Goal: Task Accomplishment & Management: Complete application form

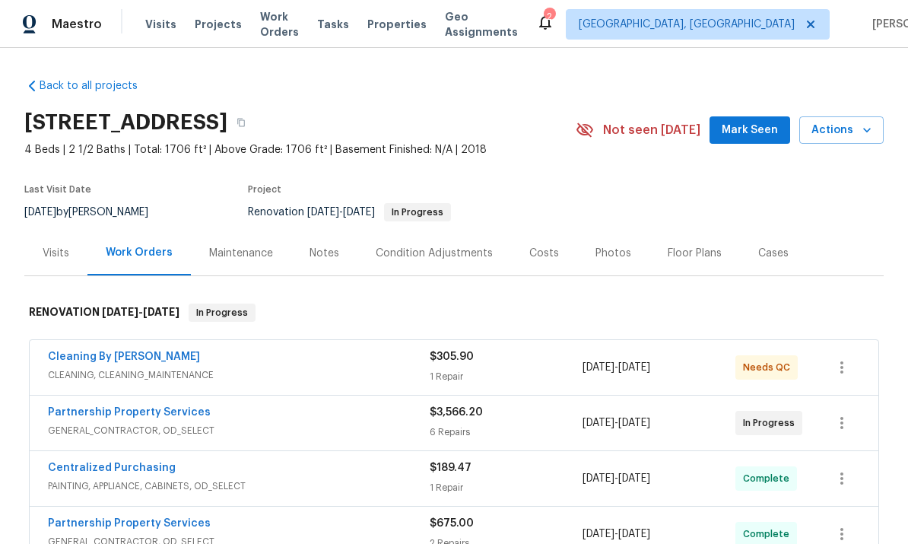
click at [141, 408] on link "Partnership Property Services" at bounding box center [129, 412] width 163 height 11
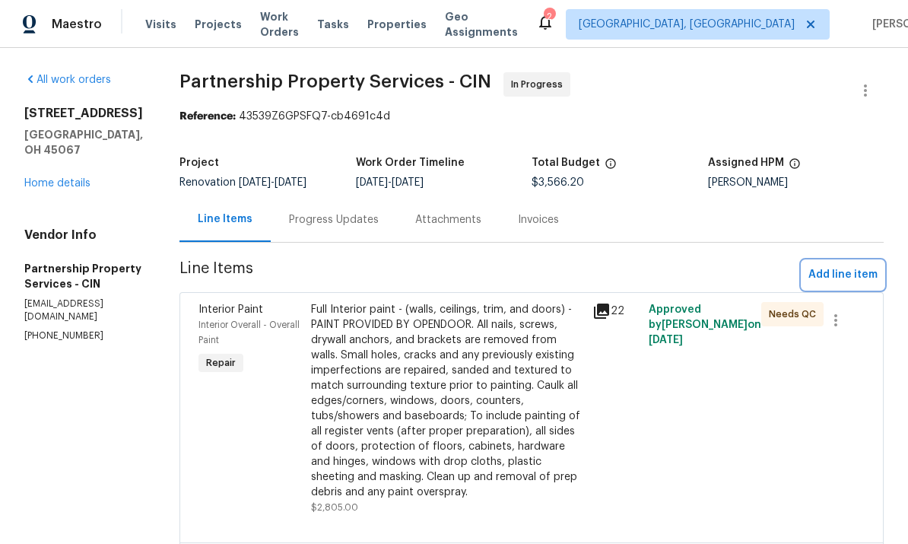
click at [837, 275] on button "Add line item" at bounding box center [842, 275] width 81 height 28
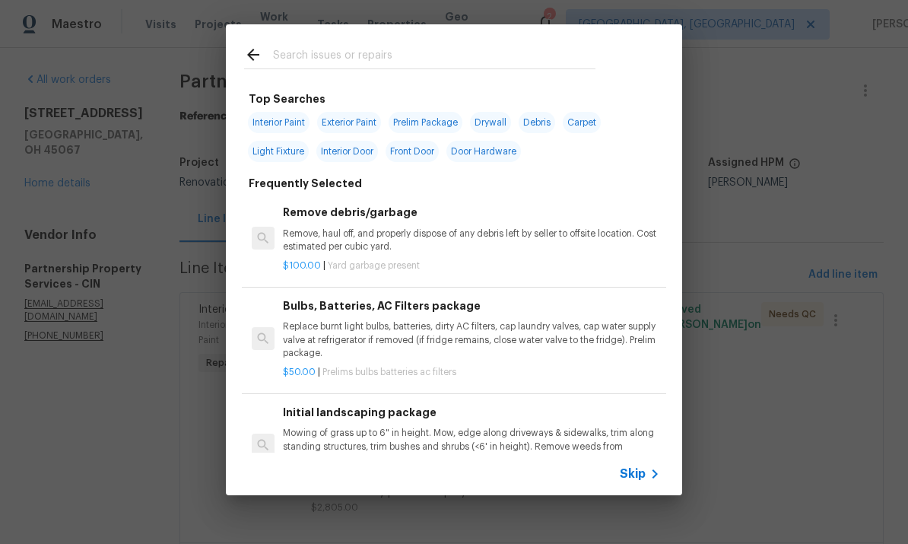
click at [443, 62] on input "text" at bounding box center [434, 57] width 322 height 23
type input "Toil"
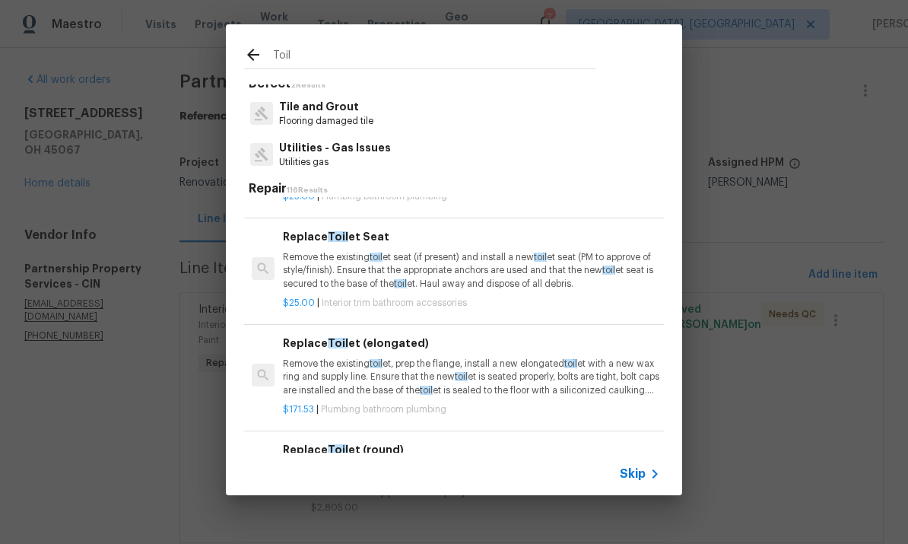
scroll to position [250, 0]
click at [403, 386] on p "Remove the existing toil et, prep the flange, install a new elongated toil et w…" at bounding box center [471, 375] width 377 height 39
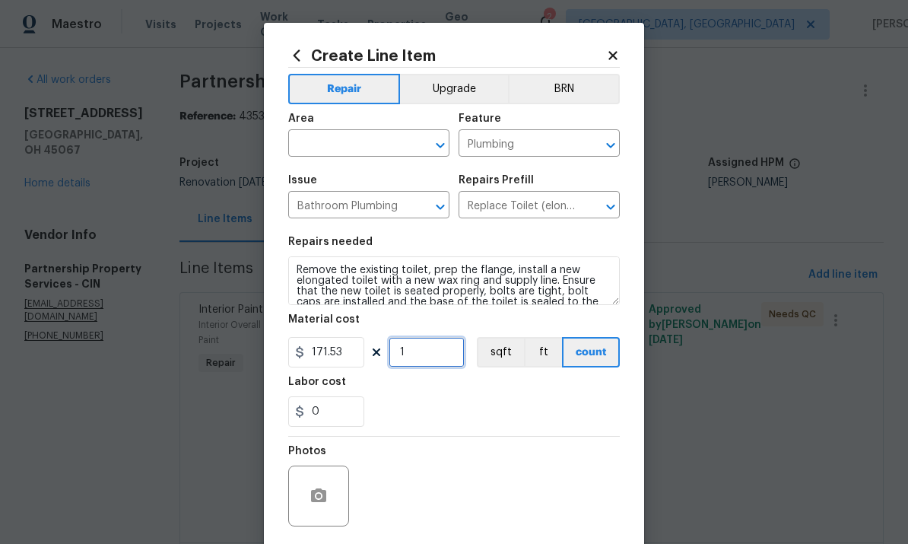
click at [411, 357] on input "1" at bounding box center [427, 352] width 76 height 30
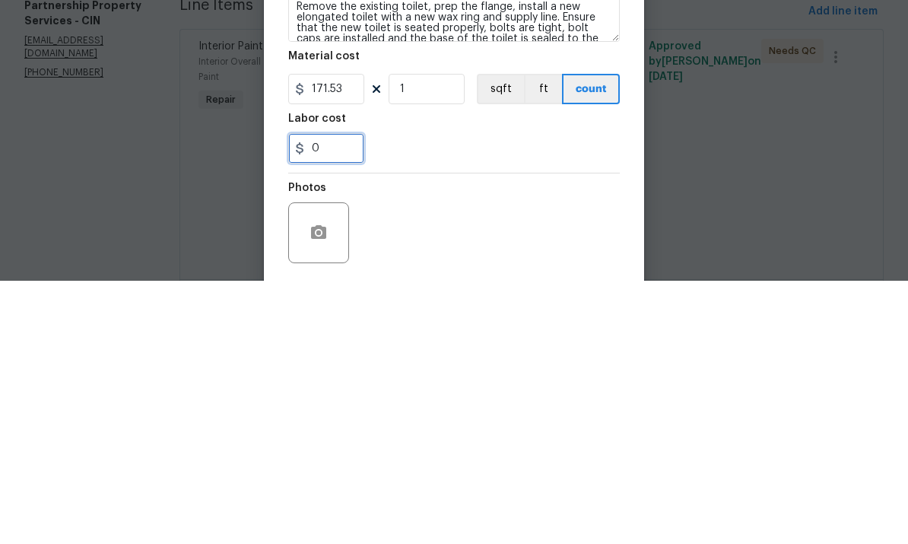
click at [341, 396] on input "0" at bounding box center [326, 411] width 76 height 30
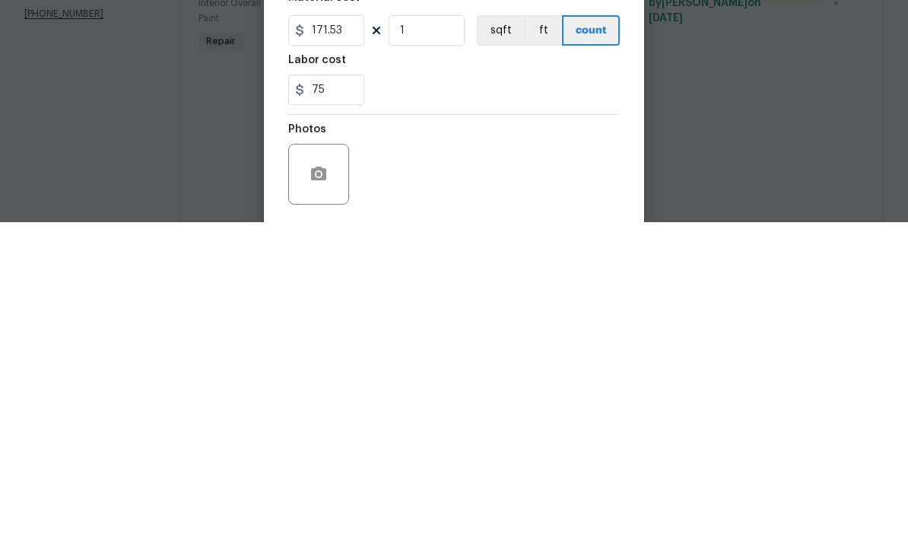
scroll to position [57, 0]
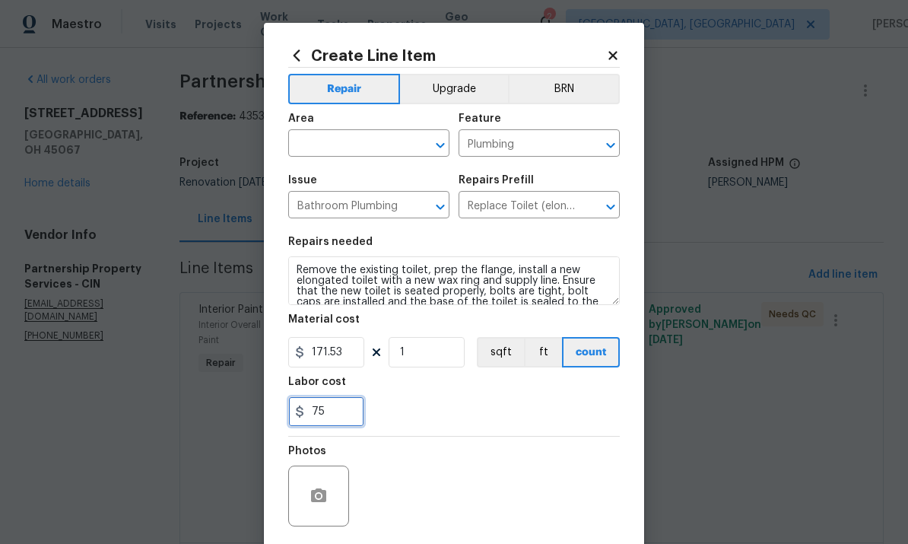
type input "75"
click at [346, 352] on input "171.53" at bounding box center [326, 352] width 76 height 30
type input "200"
click at [366, 141] on input "text" at bounding box center [347, 145] width 119 height 24
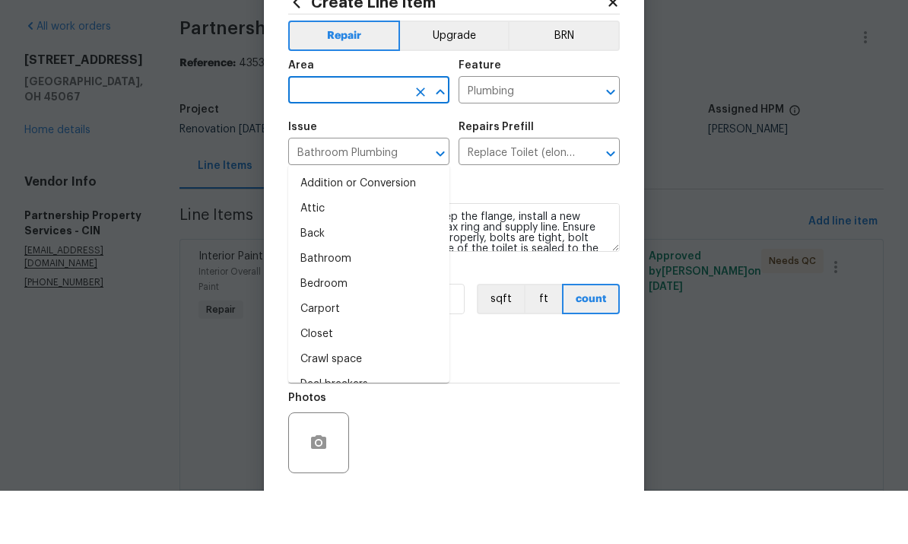
type input "a"
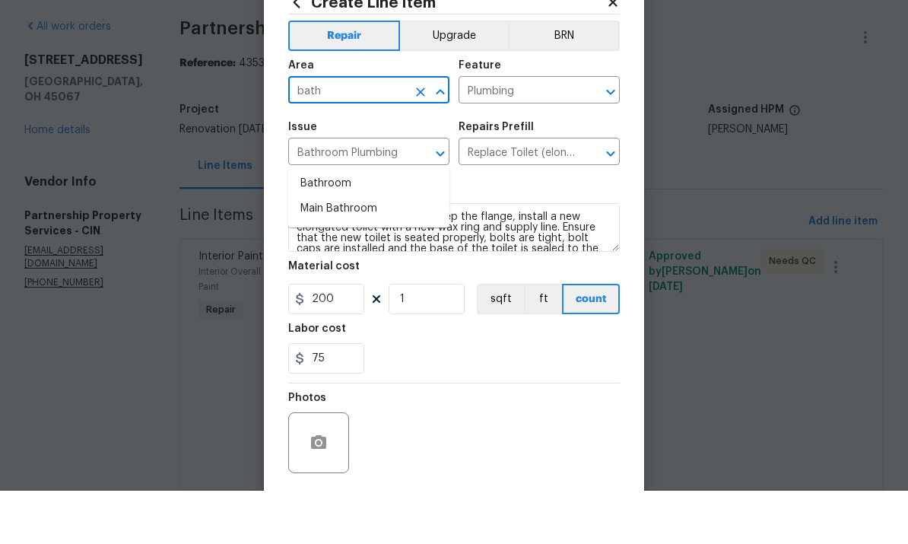
click at [338, 224] on li "Bathroom" at bounding box center [368, 236] width 161 height 25
type input "Bathroom"
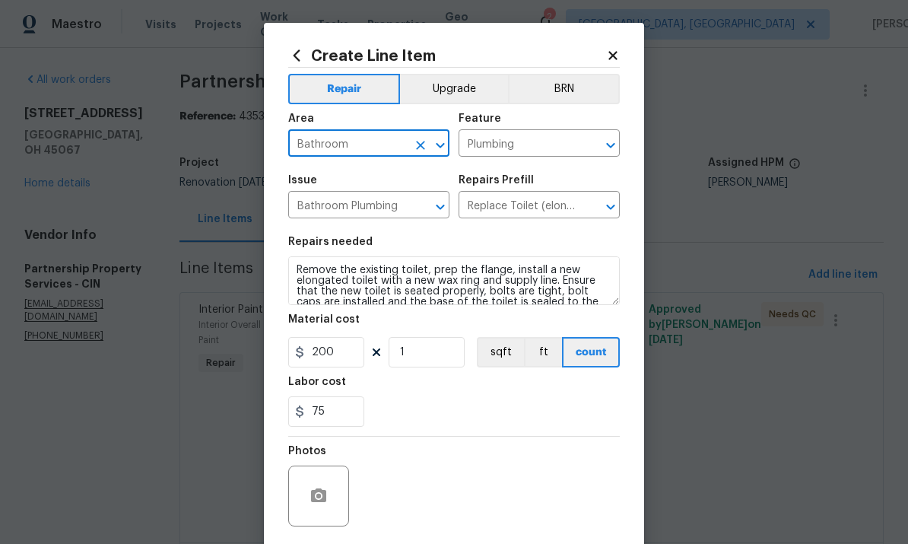
click at [306, 256] on div "Repairs needed" at bounding box center [454, 247] width 332 height 20
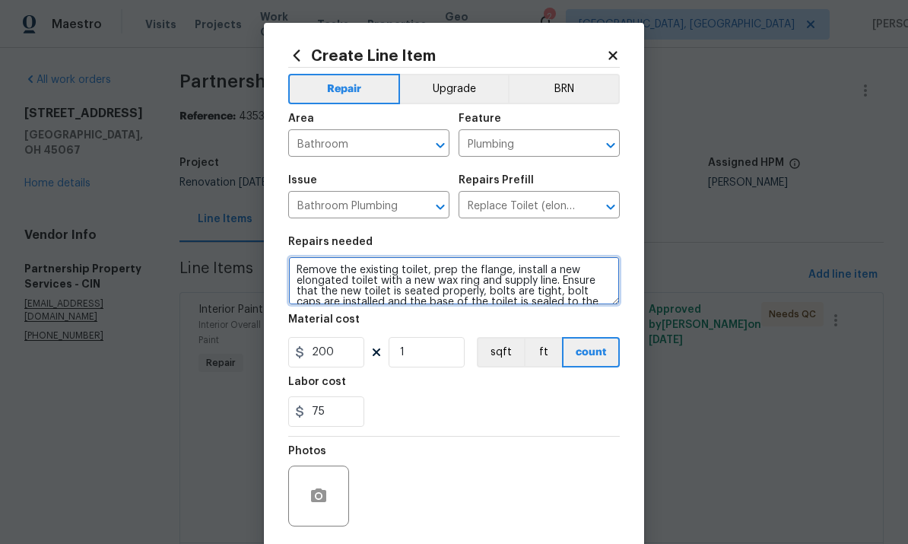
click at [386, 276] on textarea "Remove the existing toilet, prep the flange, install a new elongated toilet wit…" at bounding box center [454, 280] width 332 height 49
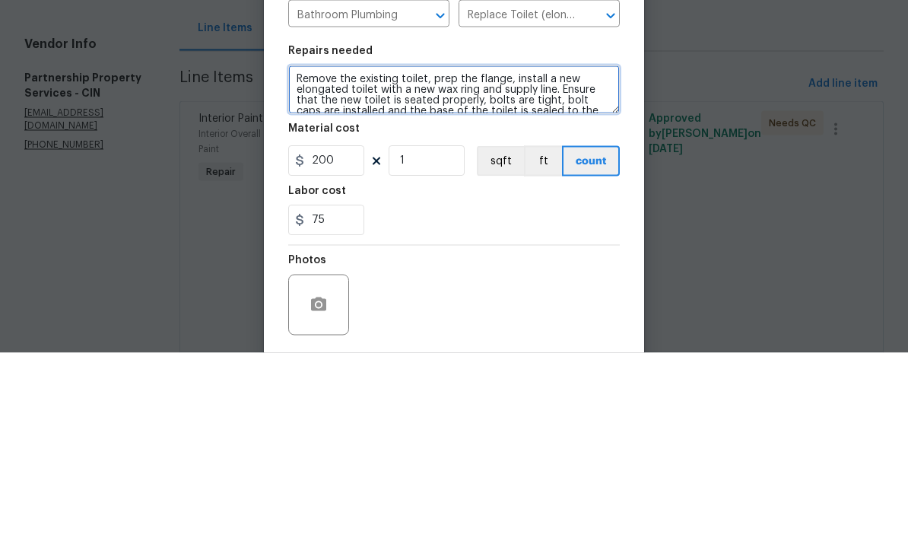
type textarea "Remove the existingt toilet, prep the flange, install a new elongated toilet wi…"
click at [498, 256] on textarea "Remove the existingt toilet, prep the flange, install a new elongated toilet wi…" at bounding box center [454, 280] width 332 height 49
click at [497, 256] on textarea "Remove the existingt toilet, prep the flange, install a new elongated toilet wi…" at bounding box center [454, 280] width 332 height 49
click at [501, 256] on textarea "Remove the existingt toilet, prep the flange, install a new elongated toilet wi…" at bounding box center [454, 280] width 332 height 49
click at [500, 256] on textarea "Remove the existingt toilet, prep the flange, install a new elongated toilet wi…" at bounding box center [454, 280] width 332 height 49
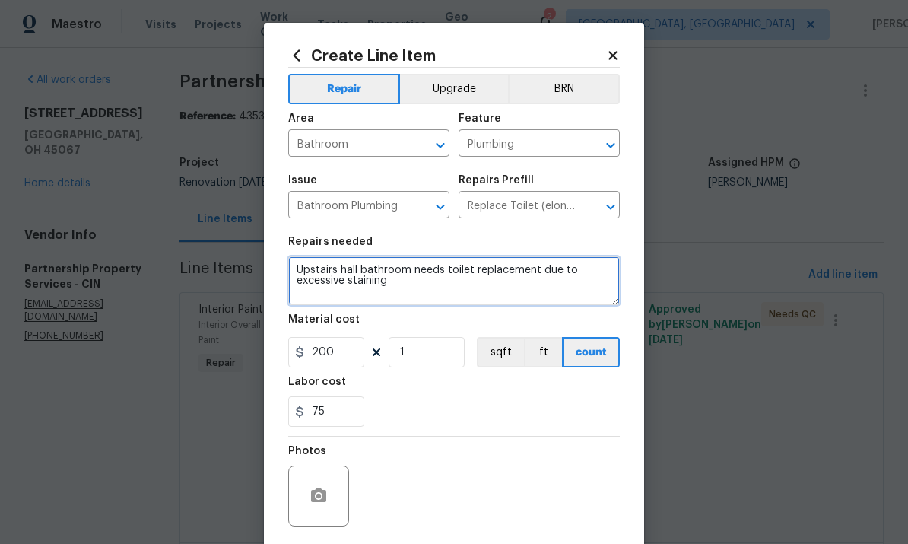
type textarea "Upstairs hall bathroom needs toilet replacement due to excessive staining"
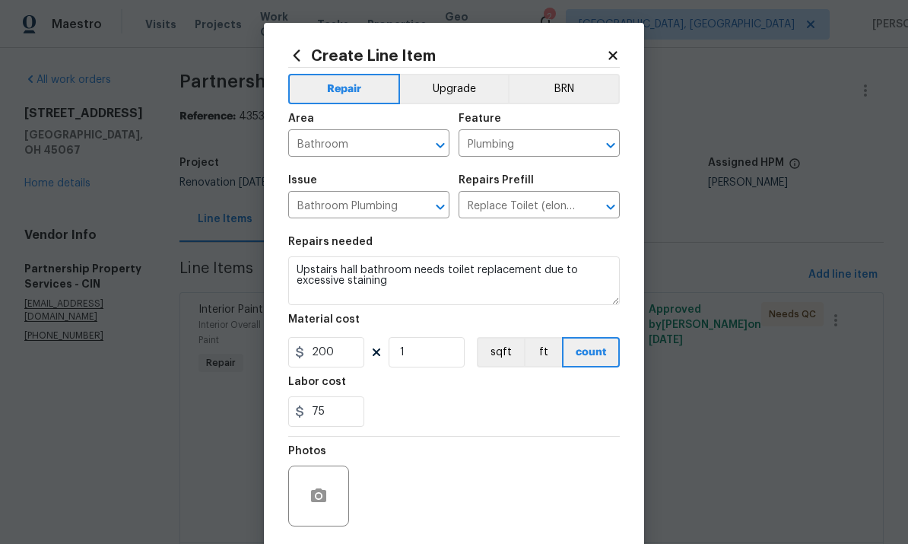
click at [314, 476] on div at bounding box center [318, 495] width 61 height 61
click at [331, 484] on div at bounding box center [318, 495] width 61 height 61
click at [312, 494] on icon "button" at bounding box center [318, 495] width 15 height 14
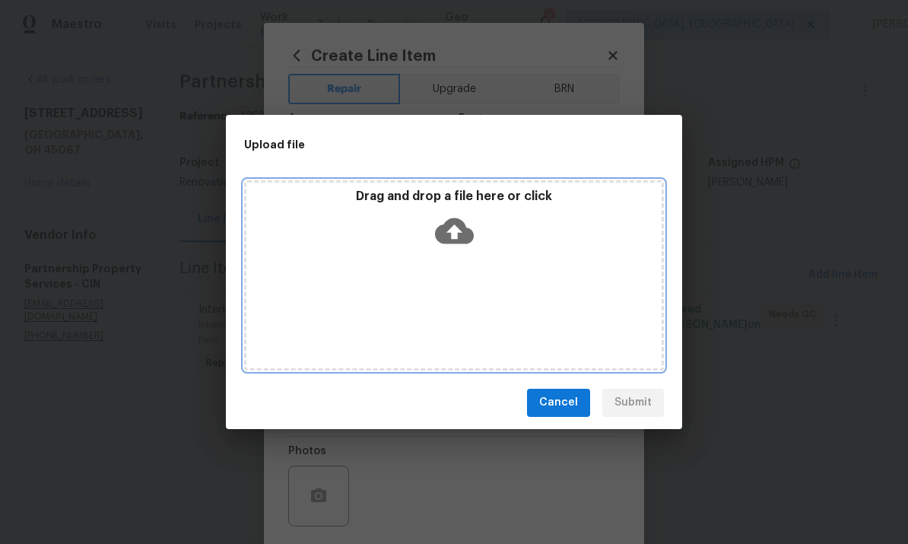
click at [467, 227] on icon at bounding box center [454, 230] width 39 height 39
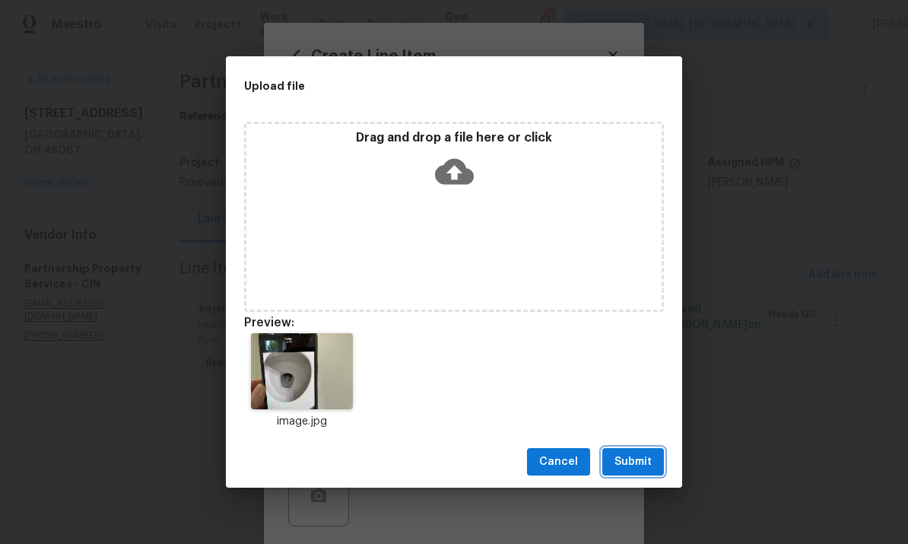
click at [639, 464] on span "Submit" at bounding box center [633, 462] width 37 height 19
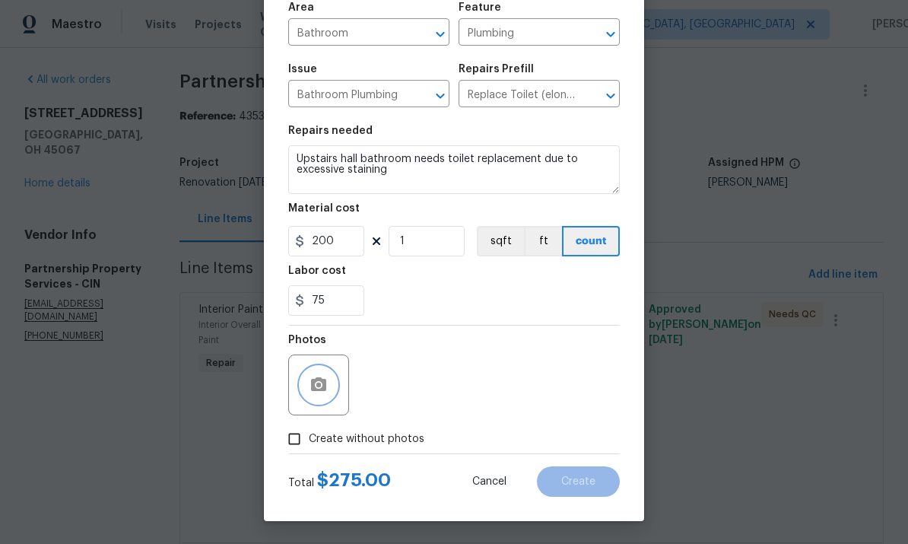
scroll to position [114, 0]
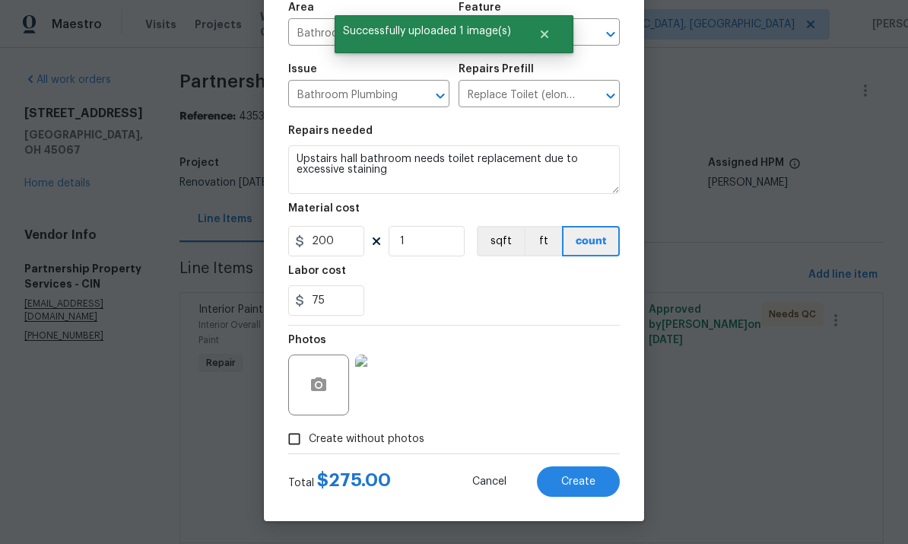
click at [571, 484] on span "Create" at bounding box center [578, 481] width 34 height 11
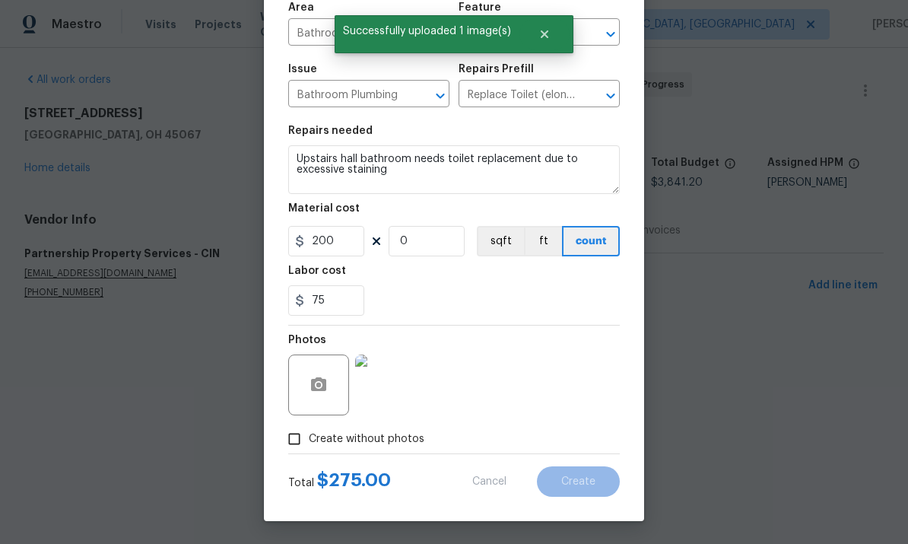
scroll to position [0, 0]
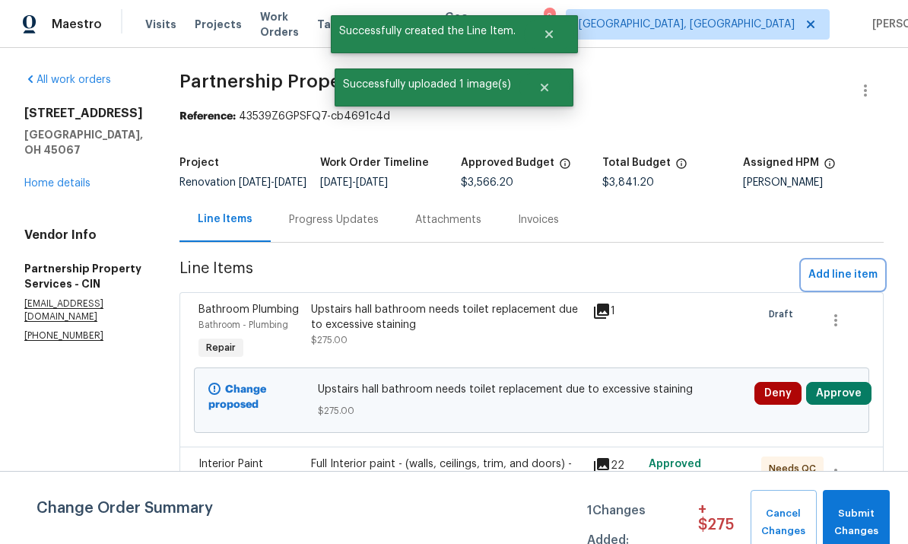
click at [847, 284] on span "Add line item" at bounding box center [842, 274] width 69 height 19
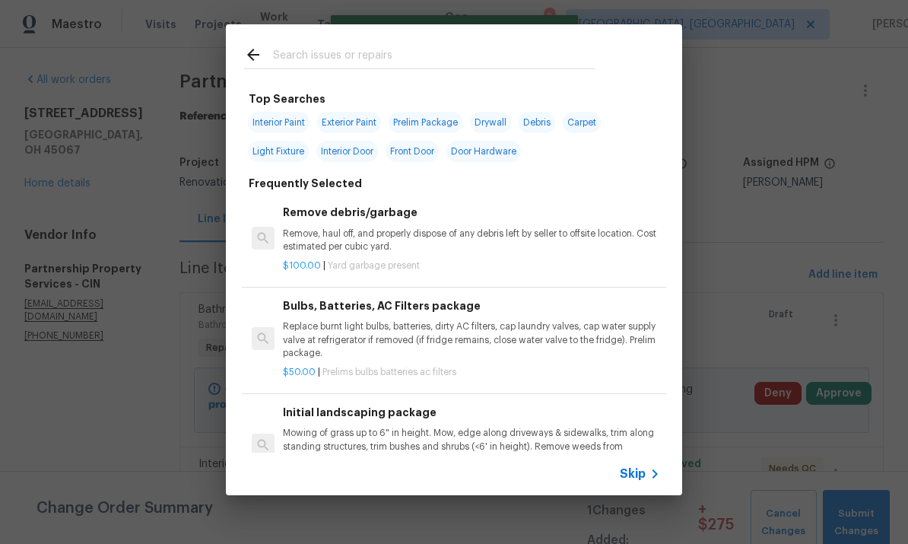
click at [567, 43] on div at bounding box center [420, 54] width 388 height 60
click at [488, 58] on input "text" at bounding box center [434, 57] width 322 height 23
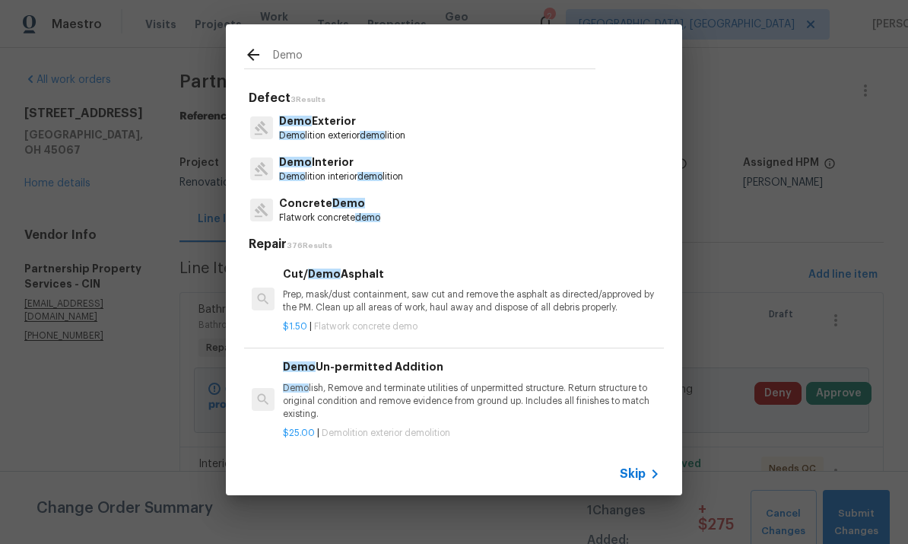
type input "Demo"
click at [304, 151] on div "Demo Interior Demo lition interior demo lition" at bounding box center [454, 168] width 420 height 41
click at [297, 164] on span "Demo" at bounding box center [295, 162] width 33 height 11
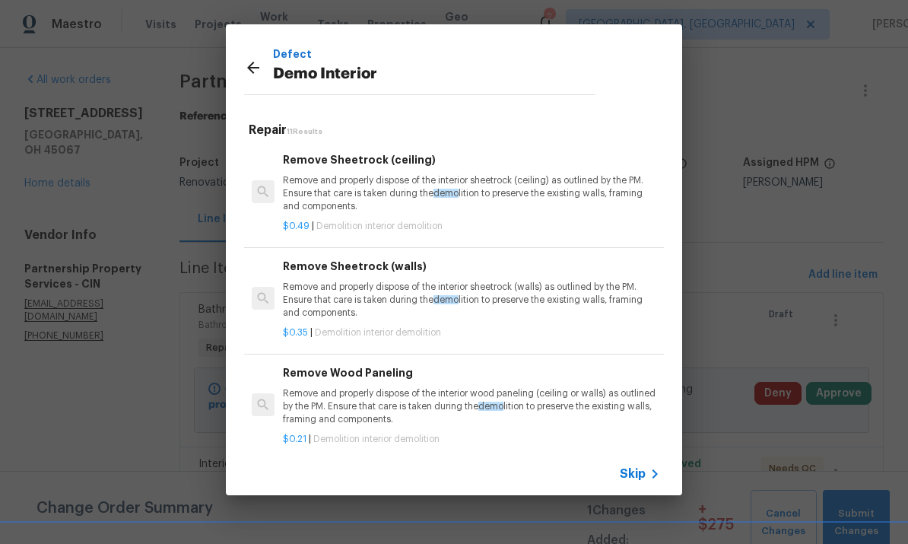
click at [487, 53] on p "Defect" at bounding box center [434, 54] width 322 height 17
click at [259, 59] on icon at bounding box center [253, 68] width 18 height 18
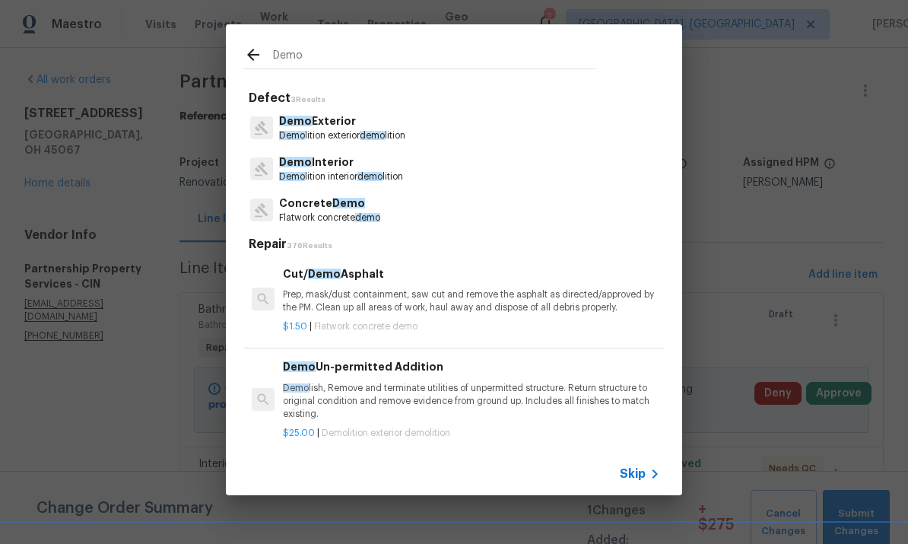
click at [255, 57] on icon at bounding box center [253, 55] width 18 height 18
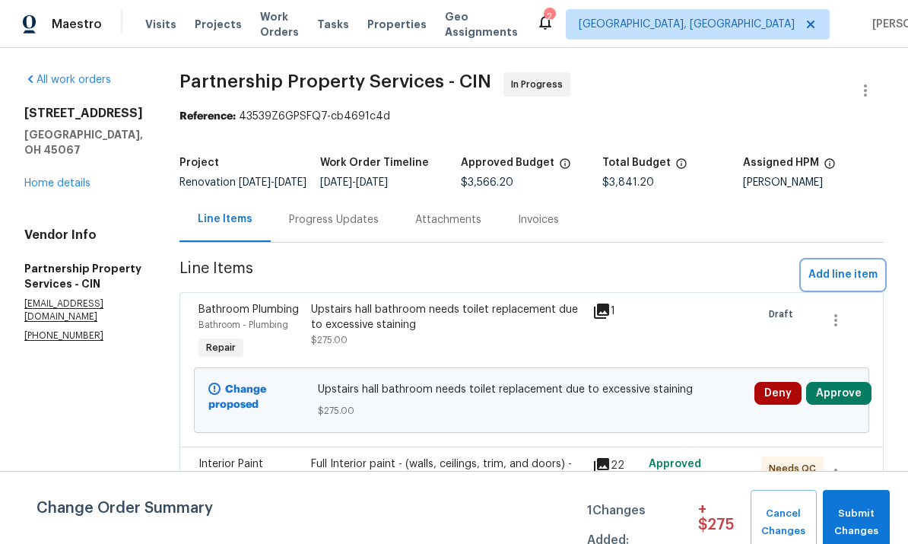
click at [830, 284] on span "Add line item" at bounding box center [842, 274] width 69 height 19
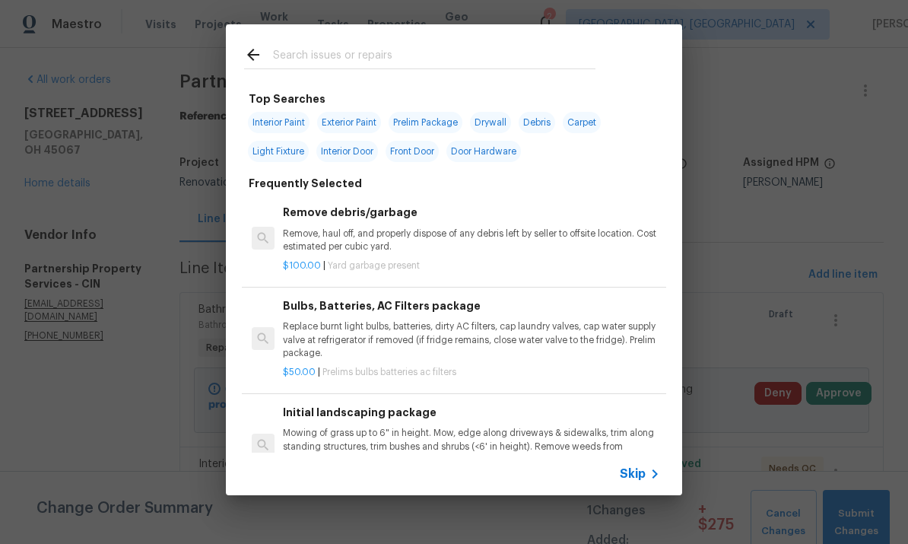
click at [523, 46] on input "text" at bounding box center [434, 57] width 322 height 23
type input "Vent"
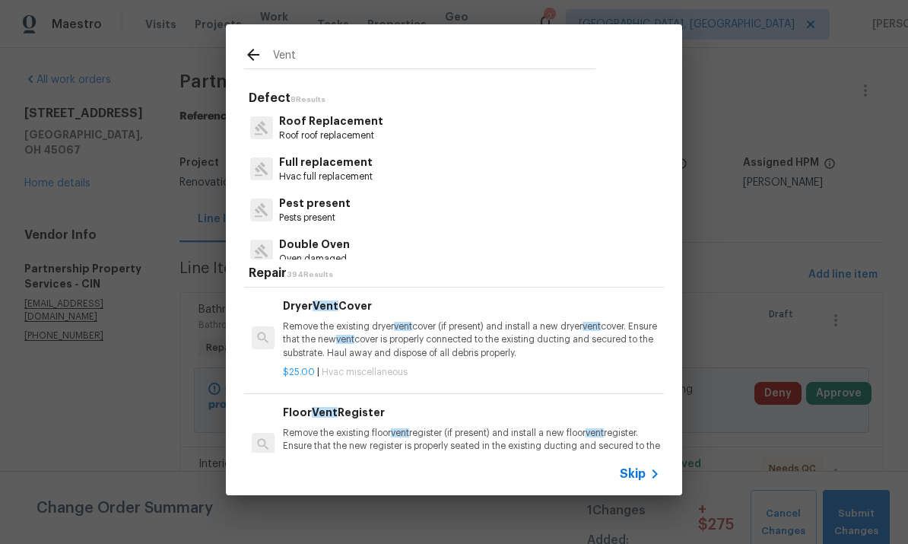
scroll to position [183, 0]
click at [372, 347] on p "Remove the existing dryer vent cover (if present) and install a new dryer vent …" at bounding box center [471, 339] width 377 height 39
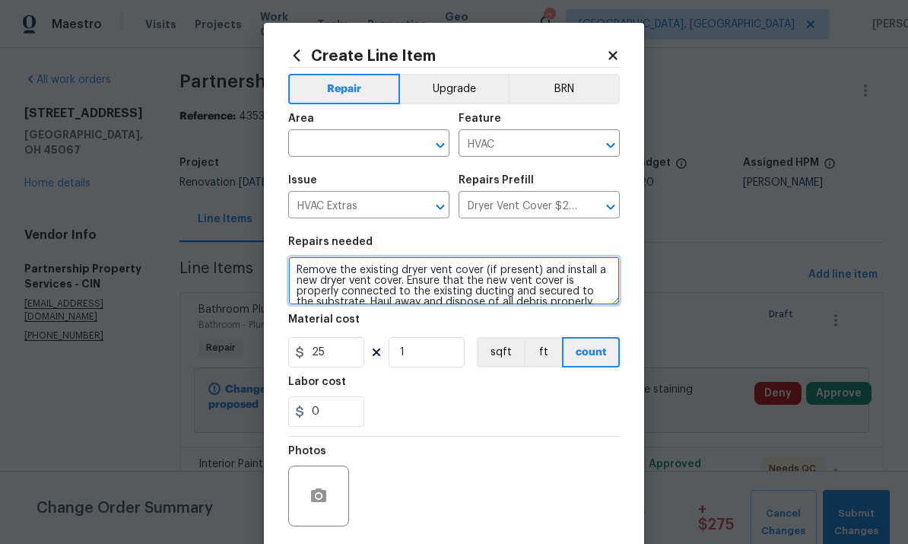
click at [307, 278] on textarea "Remove the existing dryer vent cover (if present) and install a new dryer vent …" at bounding box center [454, 280] width 332 height 49
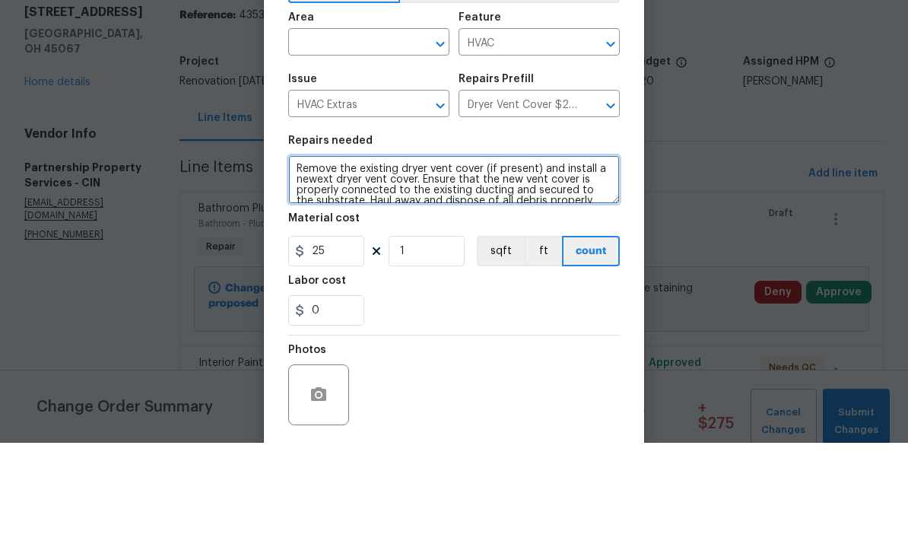
type textarea "Remove the existing dryer vent cover (if present) and install a newext dryer ve…"
click at [348, 133] on input "text" at bounding box center [347, 145] width 119 height 24
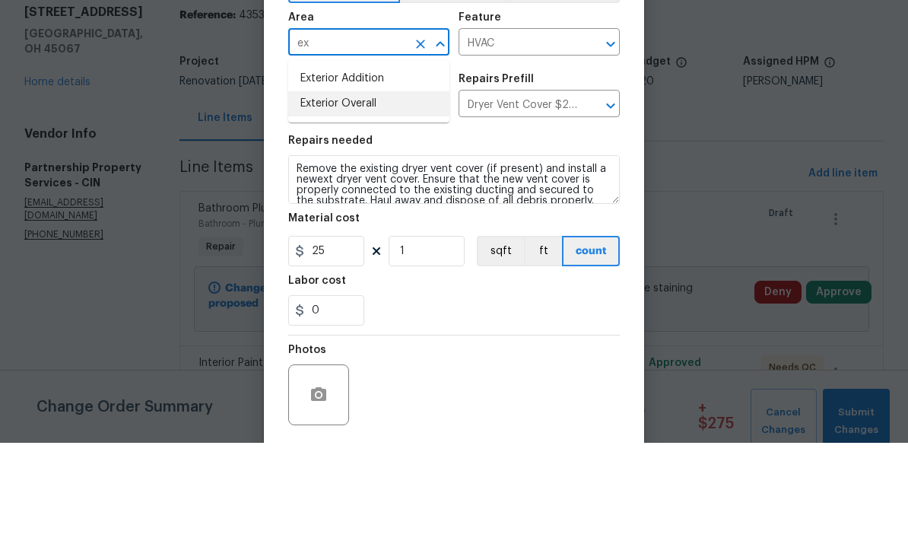
click at [341, 192] on li "Exterior Overall" at bounding box center [368, 204] width 161 height 25
type input "Exterior Overall"
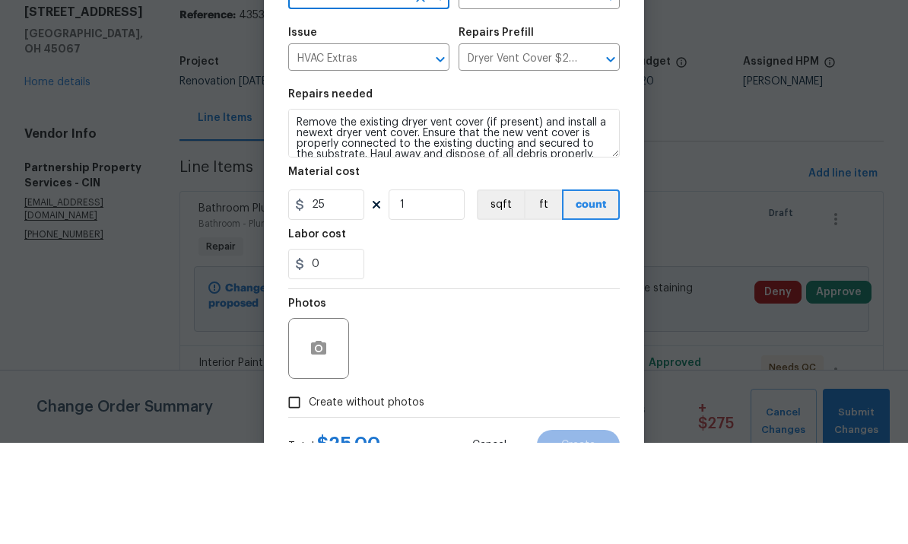
scroll to position [47, 0]
click at [297, 209] on textarea "Remove the existing dryer vent cover (if present) and install a newext dryer ve…" at bounding box center [454, 233] width 332 height 49
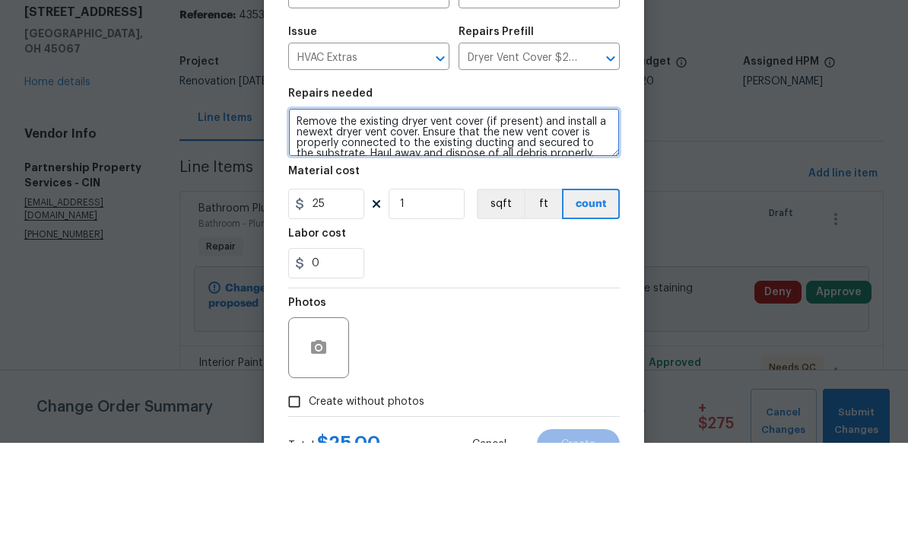
scroll to position [3, 0]
click at [376, 209] on textarea "Remove the existing dryer vent cover (if present) and install a newext dryer ve…" at bounding box center [454, 233] width 332 height 49
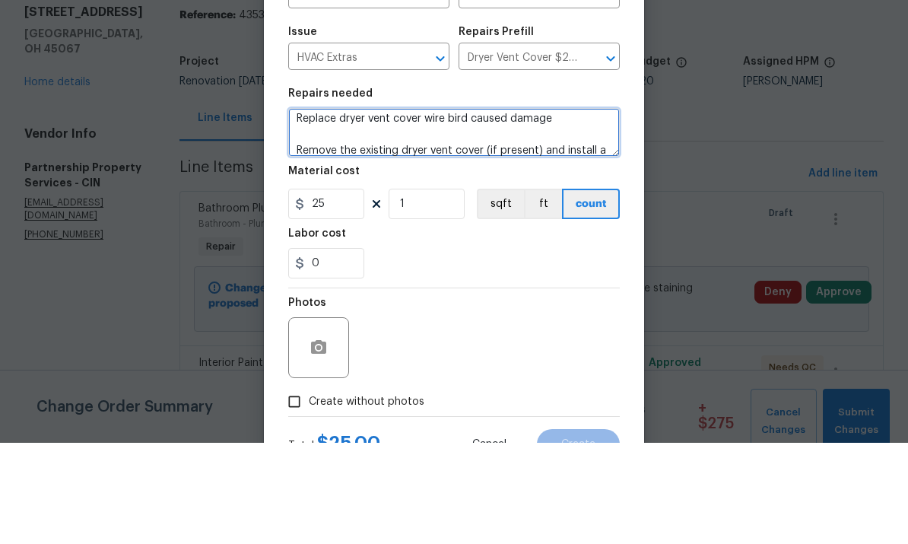
click at [447, 209] on textarea "Replace dryer vent cover wire bird caused damage Remove the existing dryer vent…" at bounding box center [454, 233] width 332 height 49
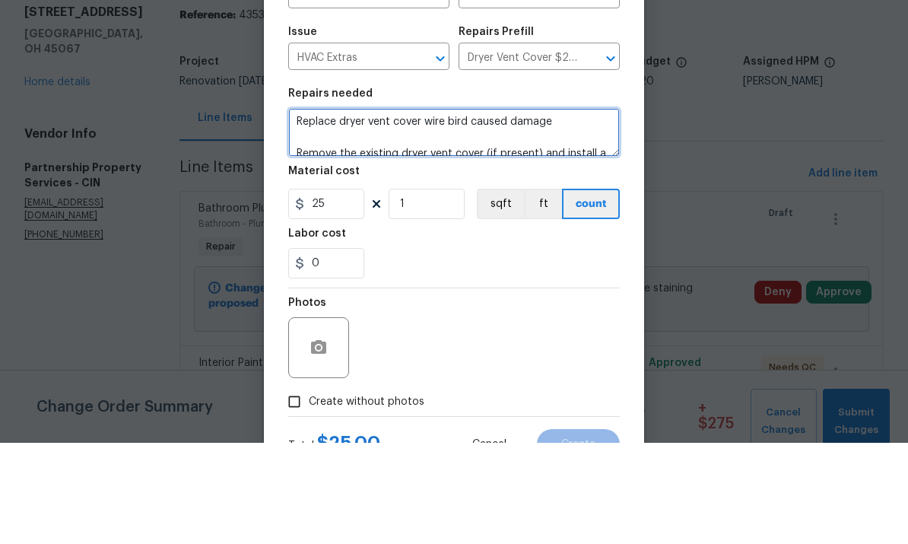
scroll to position [0, 0]
click at [435, 209] on textarea "Replace dryer vent cover wire bird caused damage Remove the existing dryer vent…" at bounding box center [454, 233] width 332 height 49
click at [388, 209] on textarea "Replace dryer vent cover where bird caused damage Remove the existing dryer ven…" at bounding box center [454, 233] width 332 height 49
click at [599, 209] on textarea "Replace dryer vent and cover where bird caused damage Remove the existing dryer…" at bounding box center [454, 233] width 332 height 49
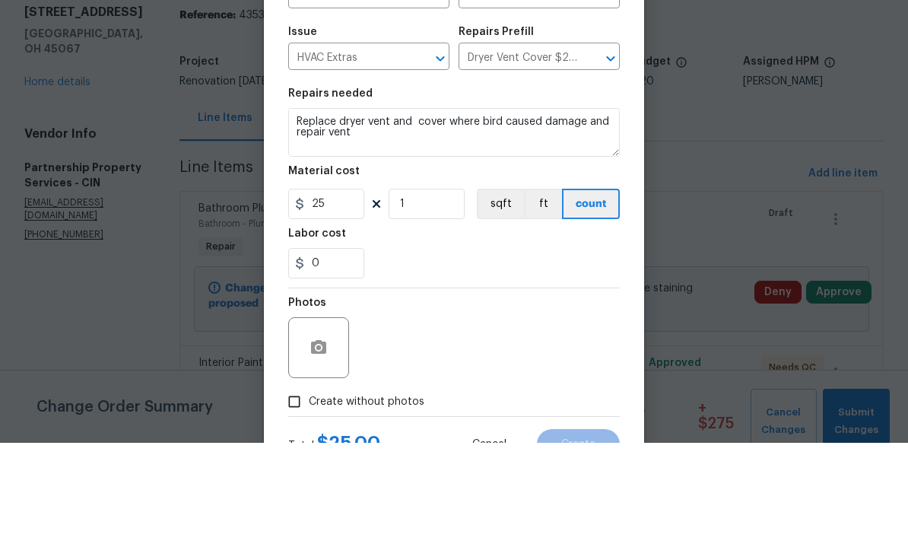
scroll to position [57, 0]
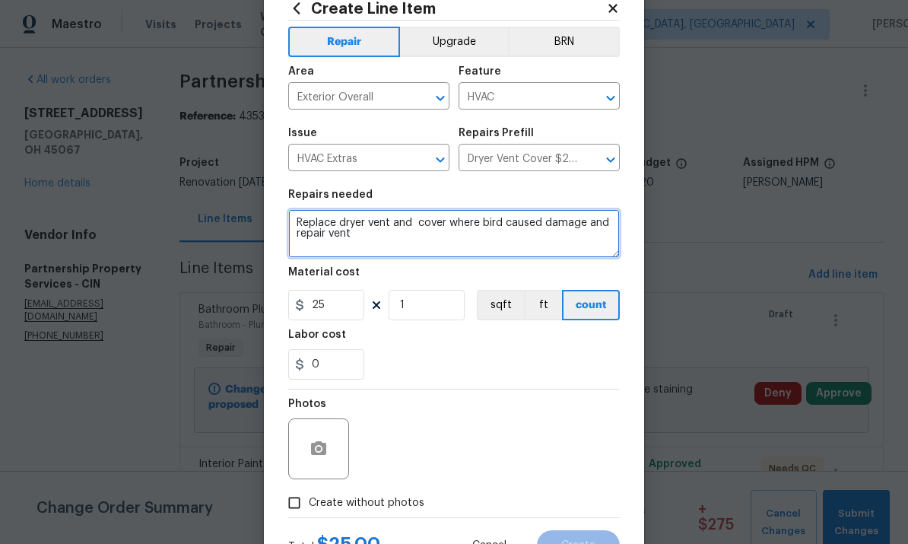
type textarea "Replace dryer vent and cover where bird caused damage and repair vent Remove th…"
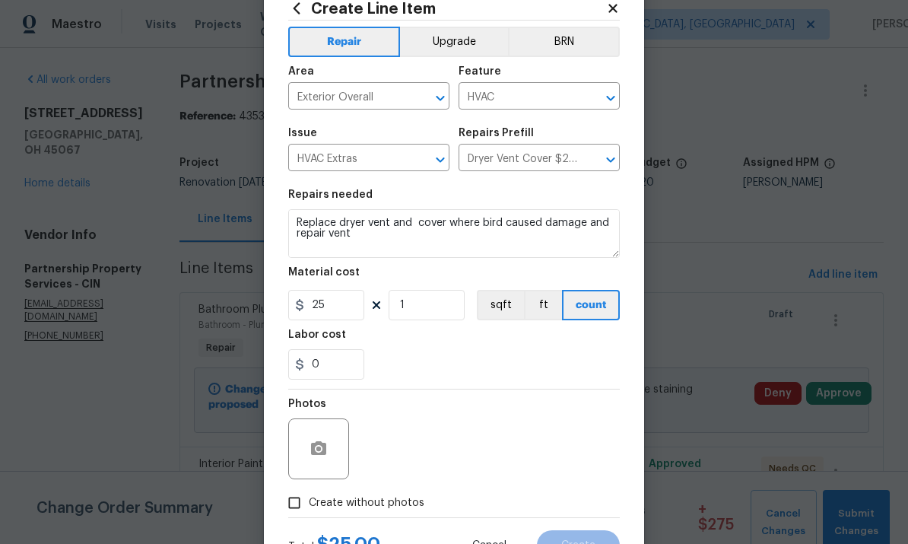
click at [298, 503] on input "Create without photos" at bounding box center [294, 502] width 29 height 29
checkbox input "true"
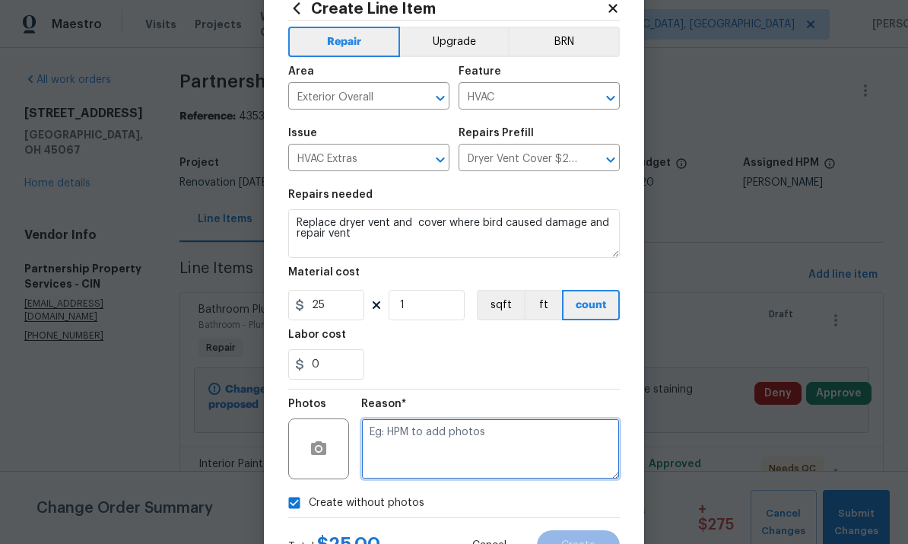
click at [465, 429] on textarea at bounding box center [490, 448] width 259 height 61
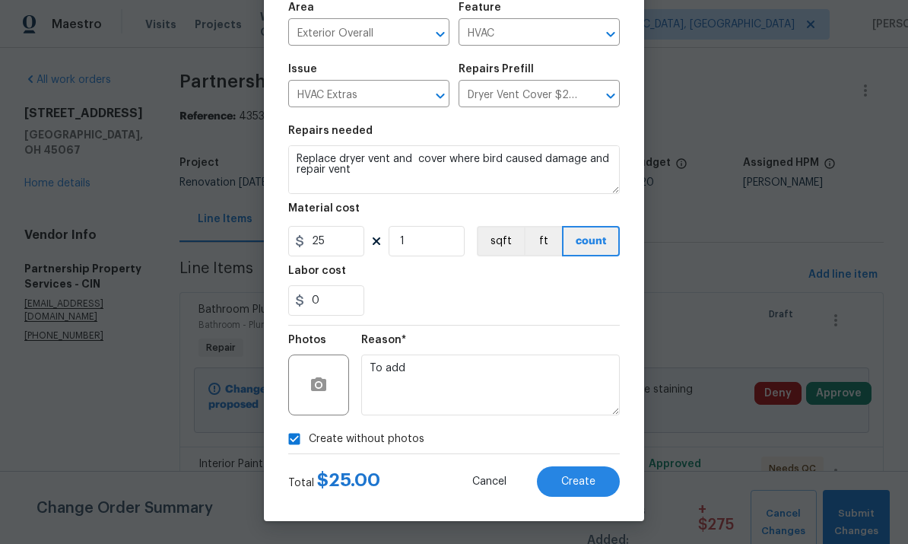
scroll to position [114, 0]
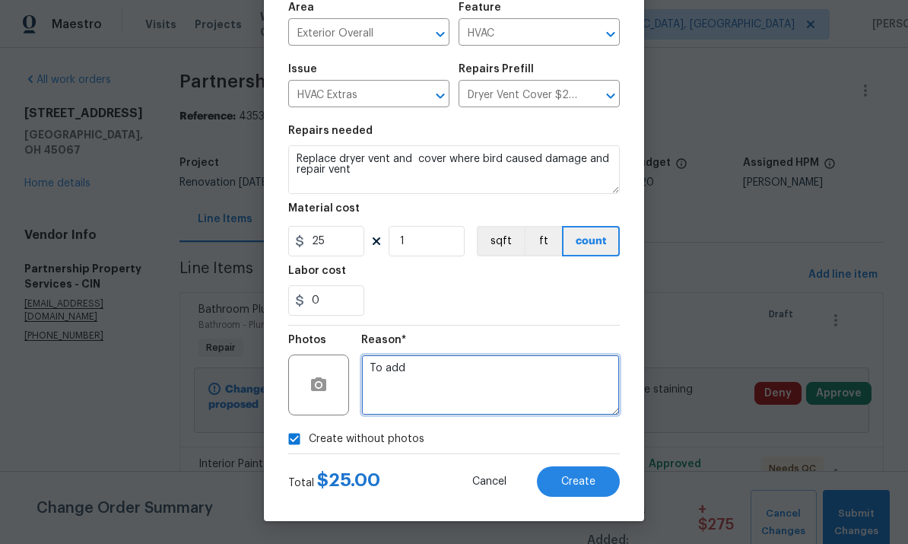
type textarea "To add"
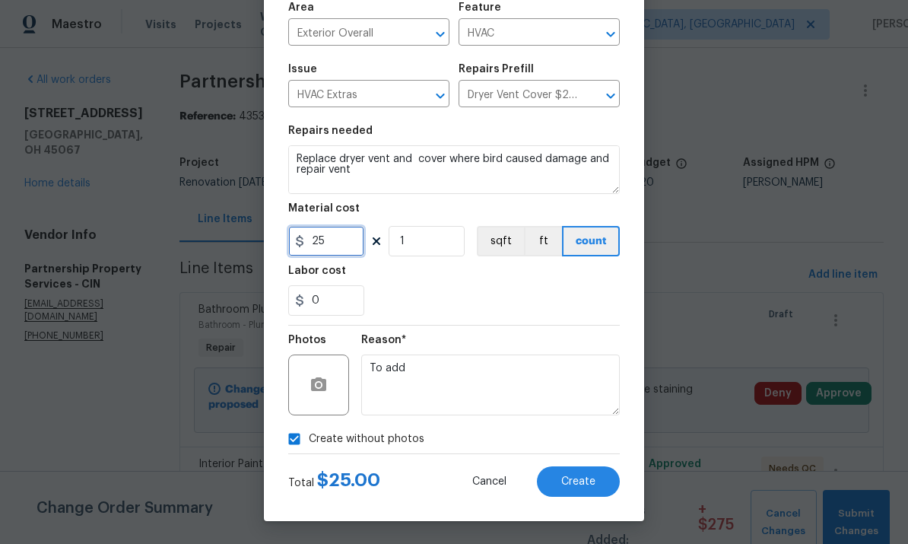
click at [354, 243] on input "25" at bounding box center [326, 241] width 76 height 30
click at [582, 474] on button "Create" at bounding box center [578, 481] width 83 height 30
type input "175"
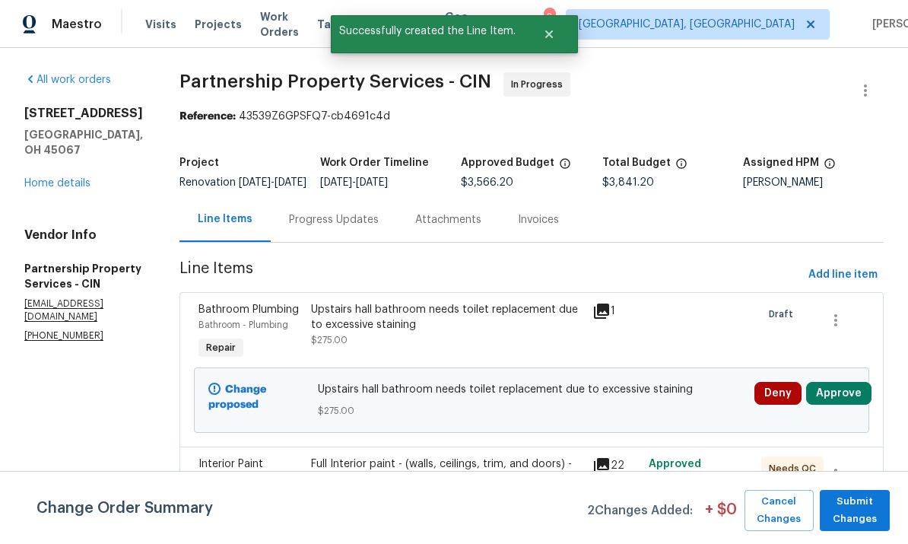
scroll to position [0, 0]
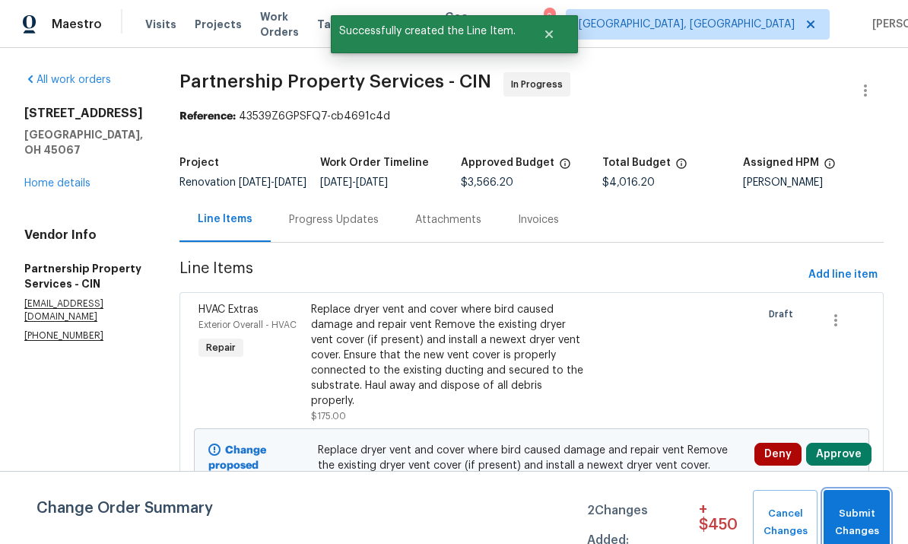
click at [860, 513] on span "Submit Changes" at bounding box center [856, 522] width 51 height 35
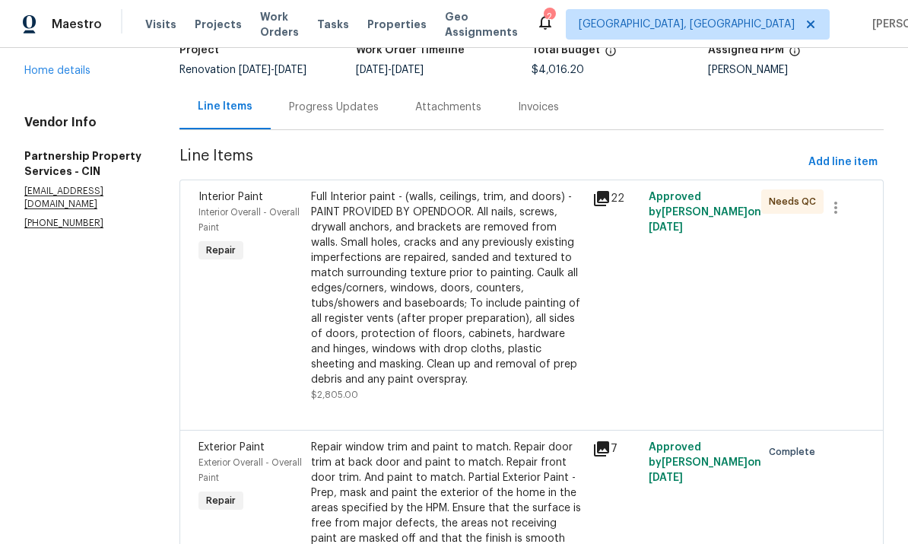
scroll to position [125, 0]
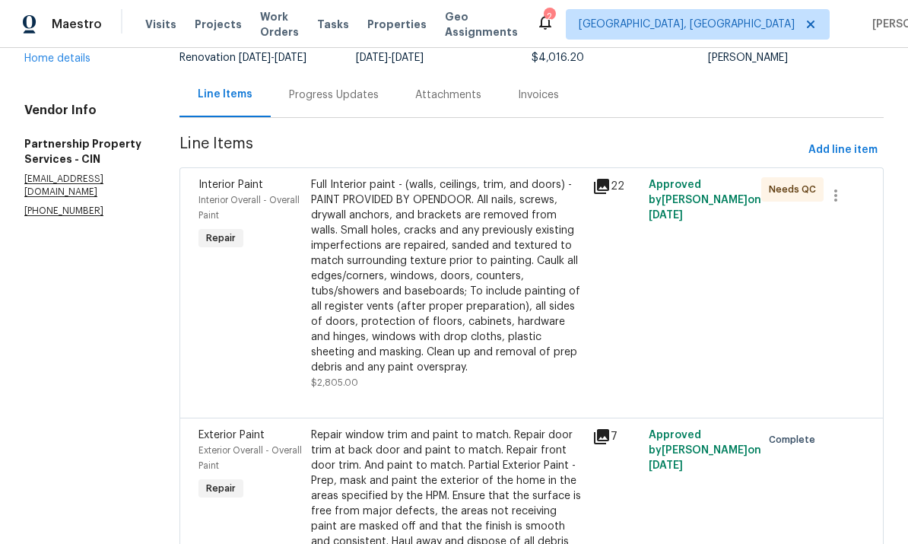
click at [542, 301] on div "Full Interior paint - (walls, ceilings, trim, and doors) - PAINT PROVIDED BY OP…" at bounding box center [447, 276] width 272 height 198
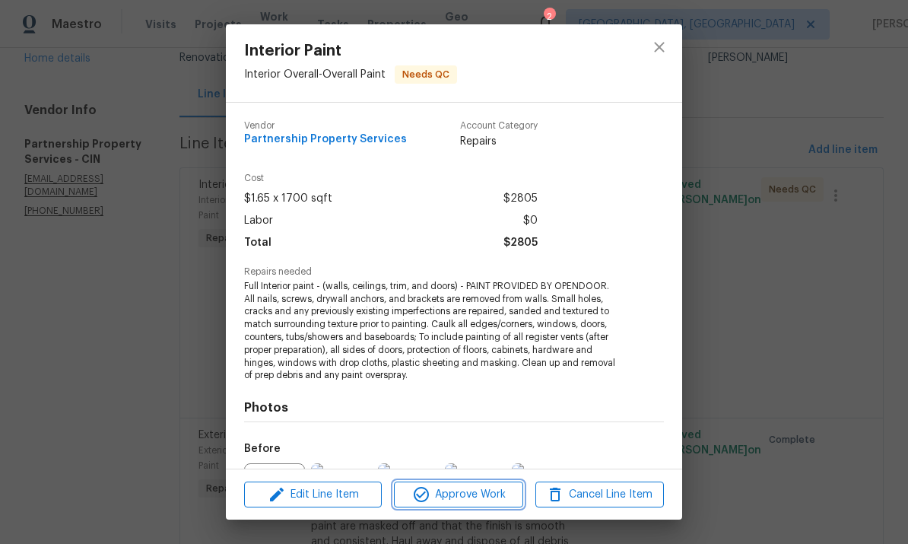
click at [481, 488] on span "Approve Work" at bounding box center [458, 494] width 119 height 19
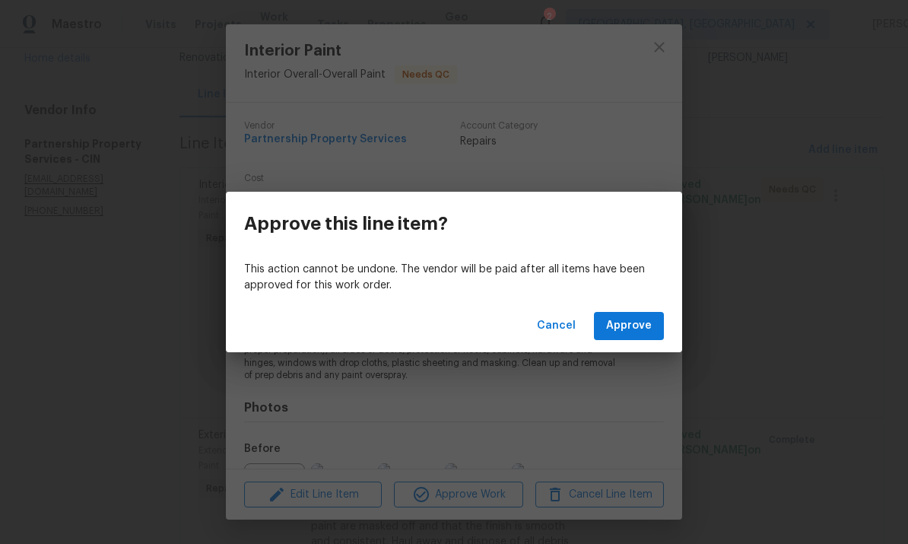
click at [642, 338] on button "Approve" at bounding box center [629, 326] width 70 height 28
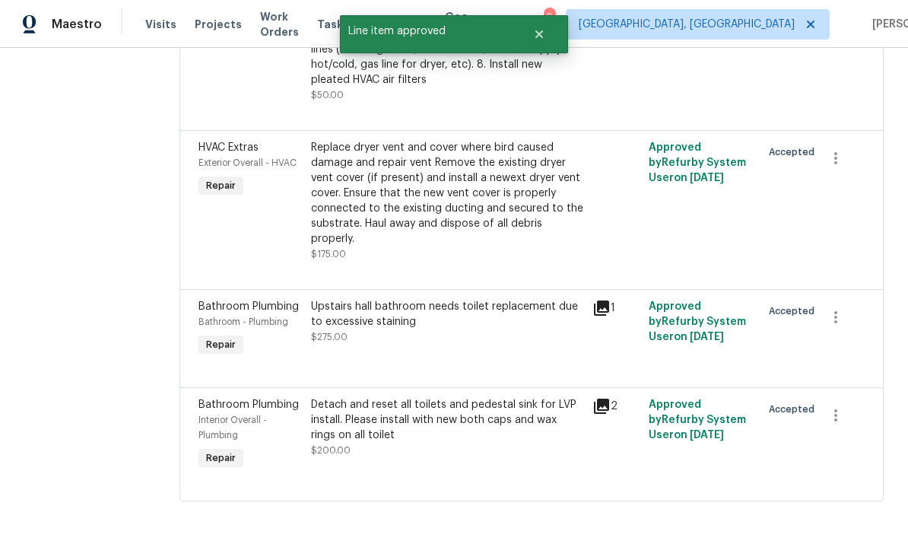
scroll to position [1283, 0]
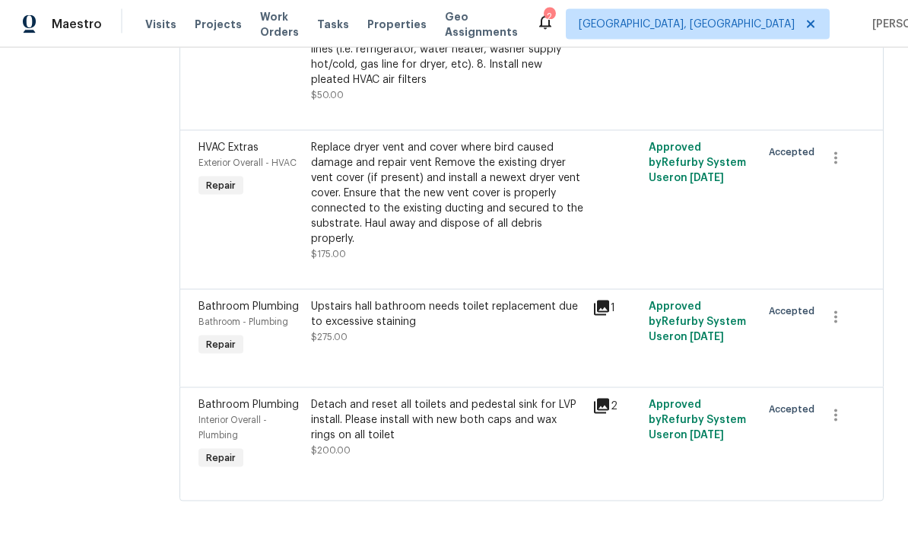
scroll to position [1283, 0]
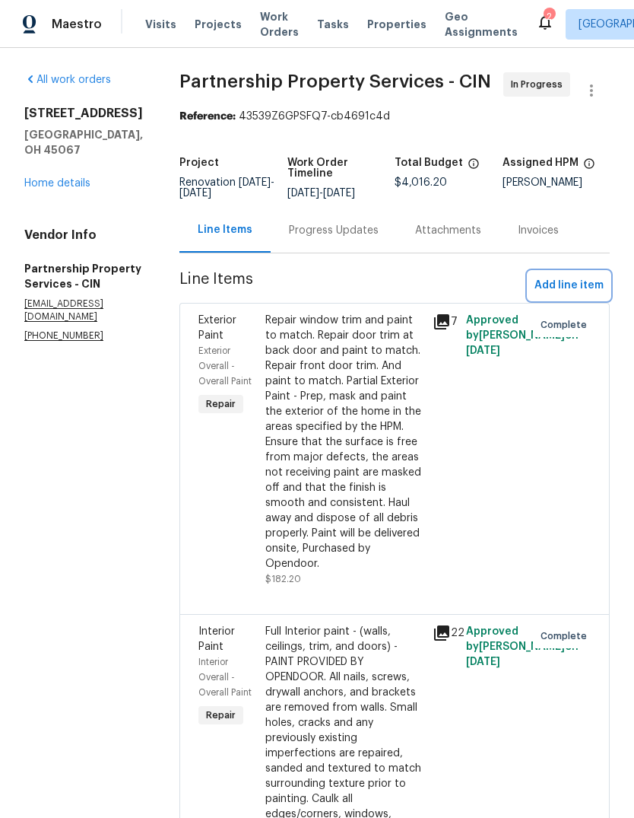
click at [582, 287] on span "Add line item" at bounding box center [569, 285] width 69 height 19
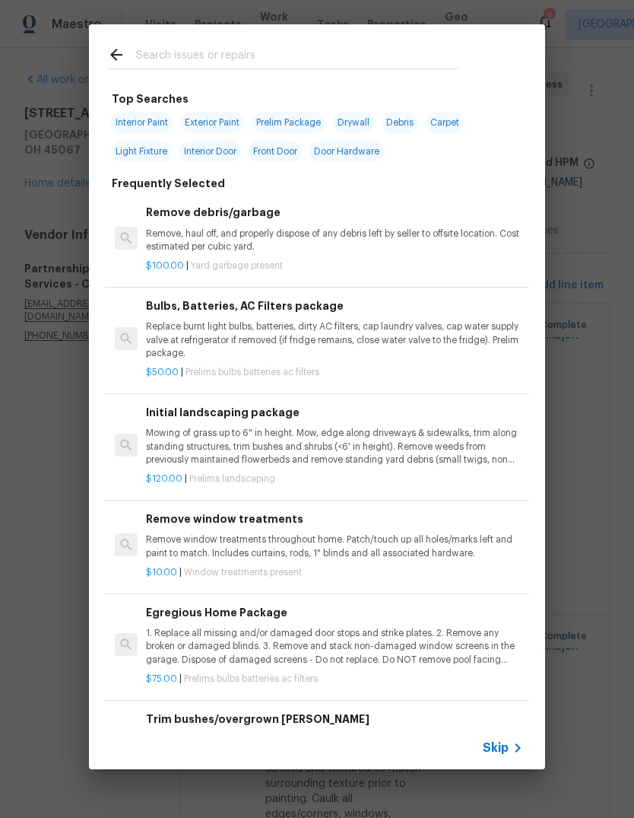
click at [364, 47] on input "text" at bounding box center [297, 57] width 322 height 23
type input "Door"
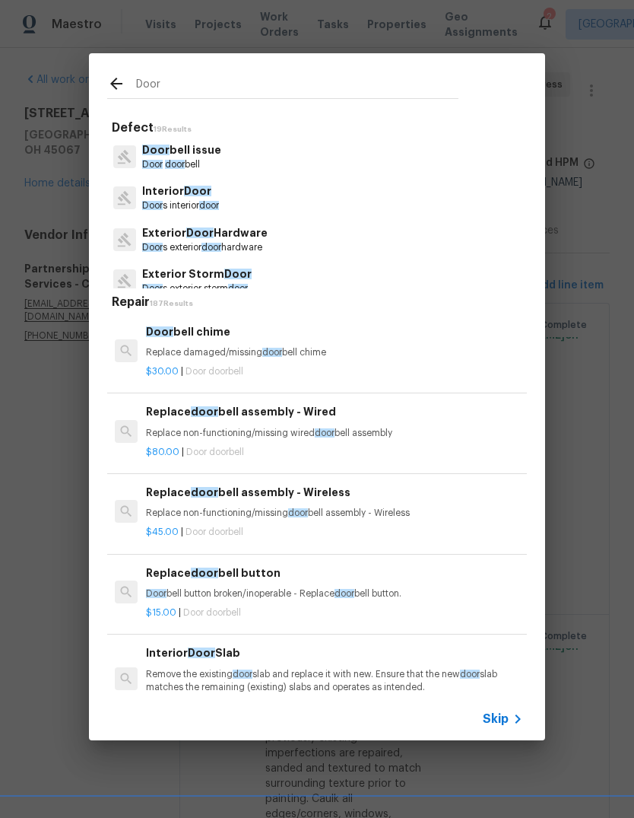
click at [252, 275] on p "Exterior Storm Door" at bounding box center [197, 274] width 110 height 16
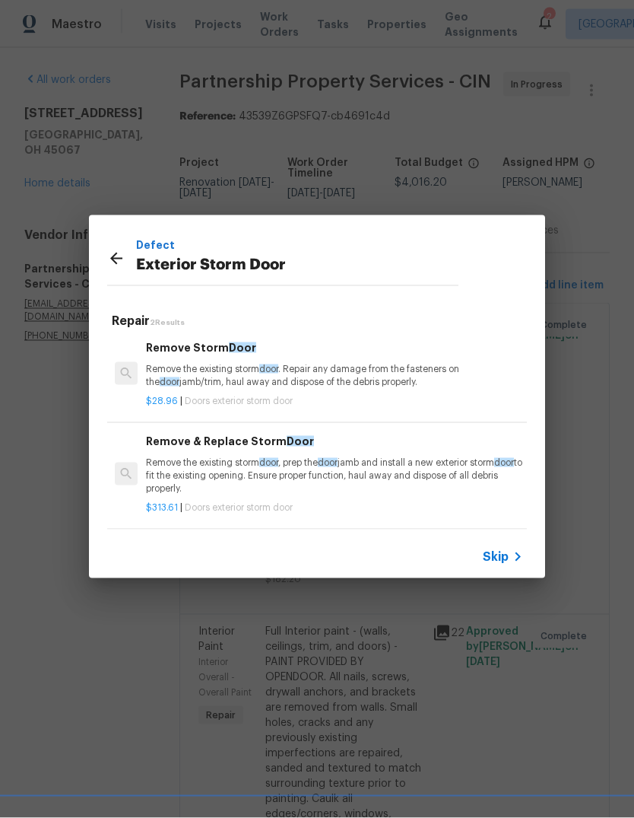
scroll to position [2, 0]
click at [116, 254] on icon at bounding box center [116, 259] width 12 height 12
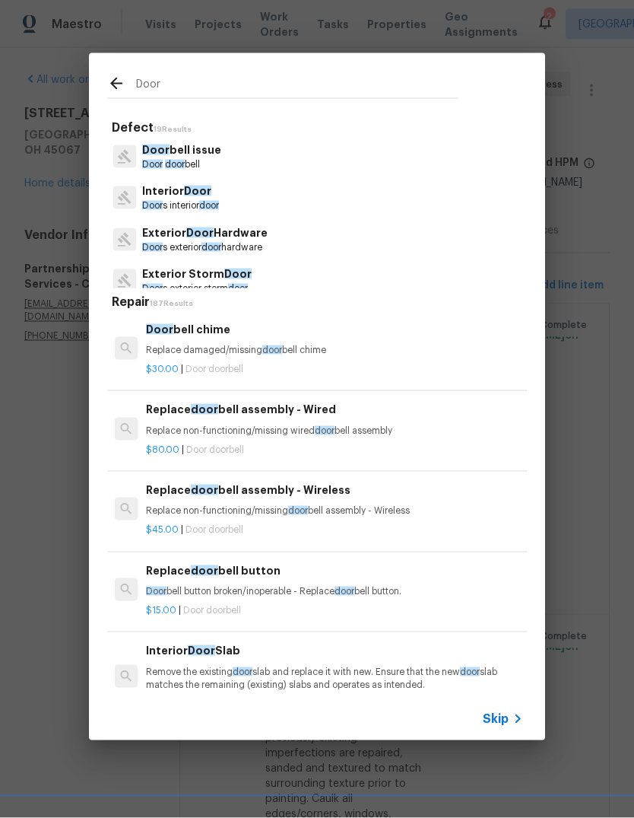
scroll to position [14, 0]
click at [107, 253] on div at bounding box center [124, 239] width 35 height 29
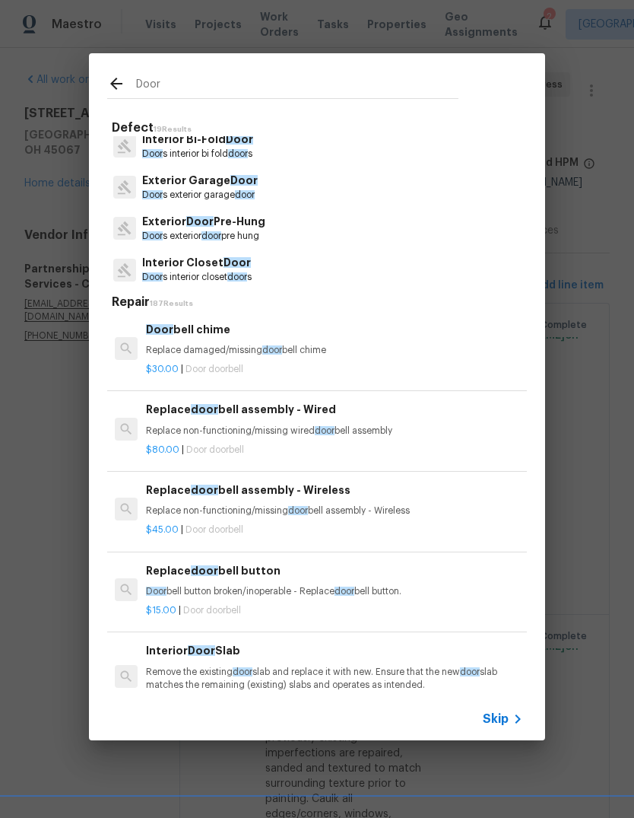
scroll to position [227, 0]
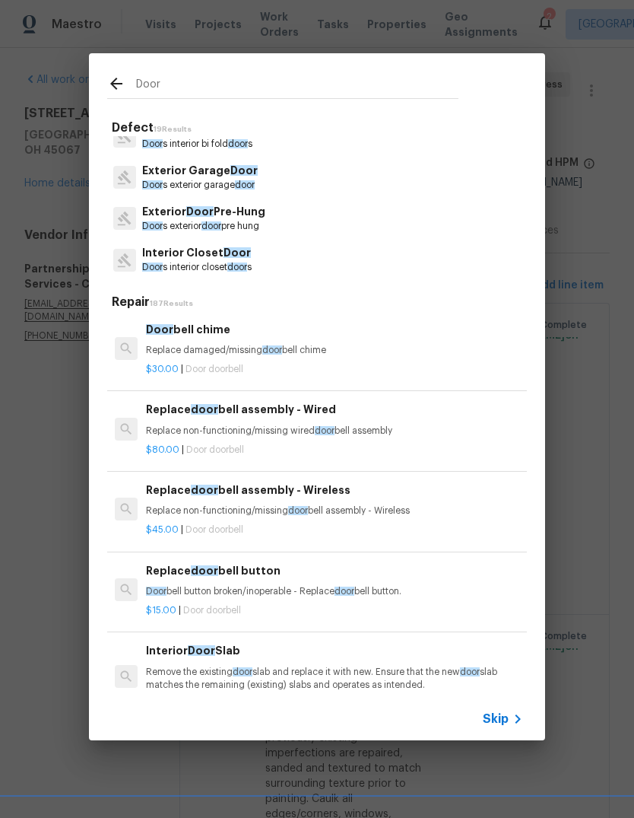
click at [255, 218] on p "Exterior Door Pre-Hung" at bounding box center [203, 212] width 123 height 16
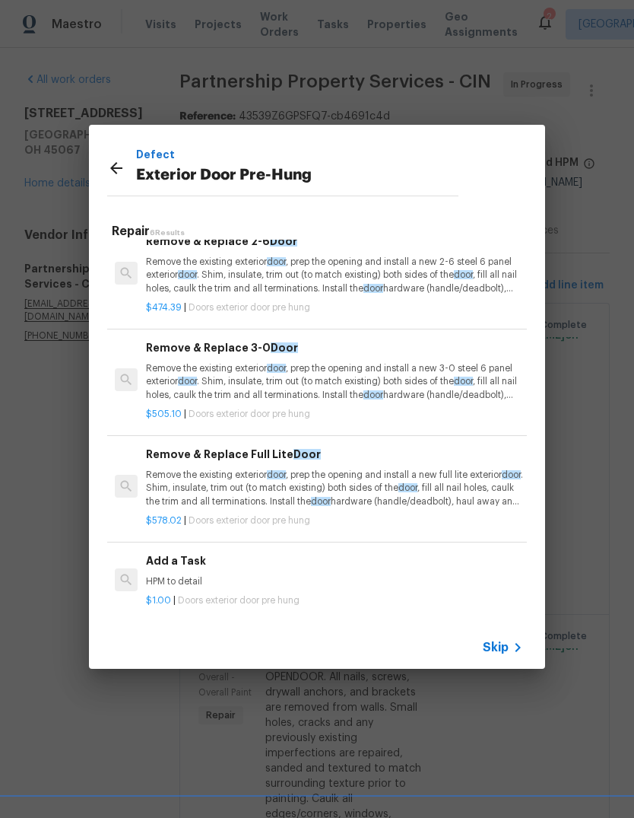
scroll to position [230, 0]
click at [108, 167] on icon at bounding box center [116, 168] width 18 height 18
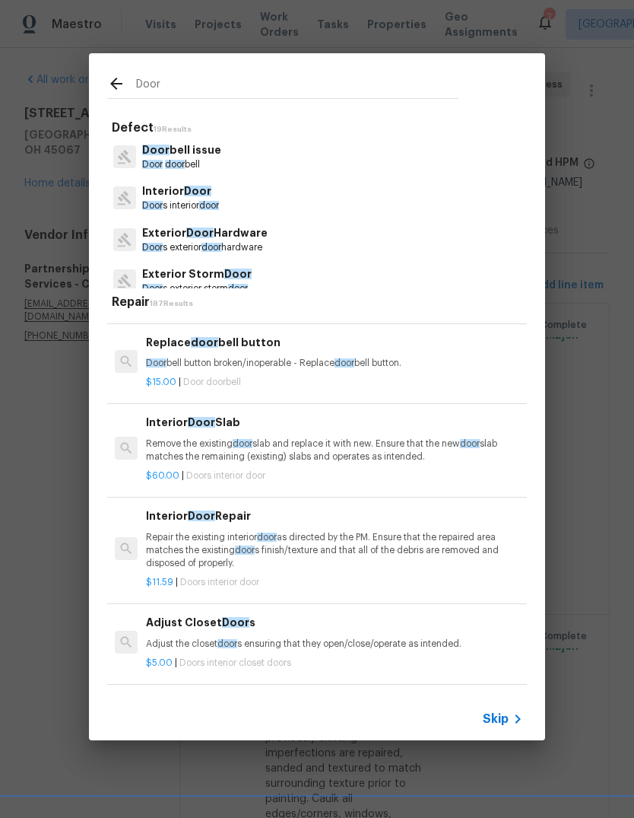
click at [251, 238] on p "Exterior Door Hardware" at bounding box center [204, 233] width 125 height 16
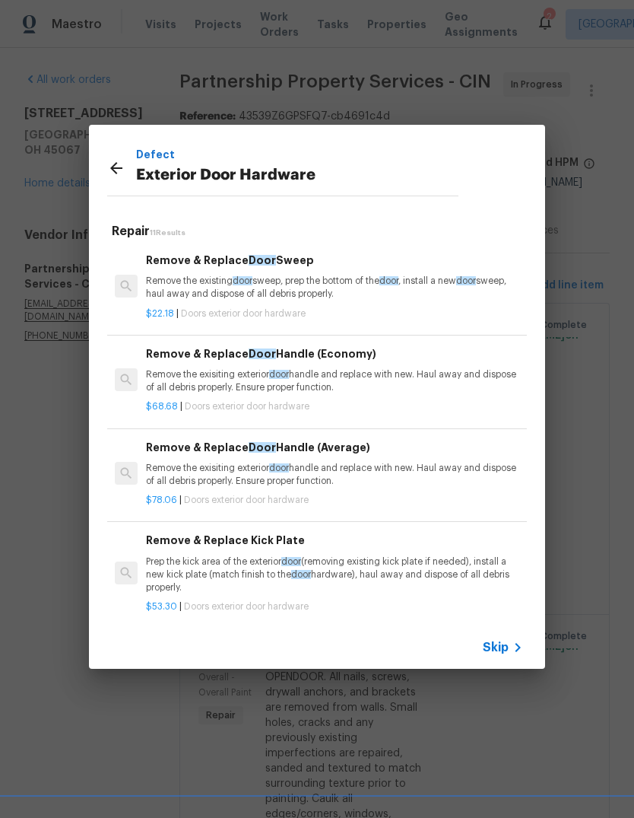
scroll to position [0, 0]
click at [345, 272] on div "Remove & Replace Door Sweep Remove the existing door sweep, prep the bottom of …" at bounding box center [334, 276] width 377 height 49
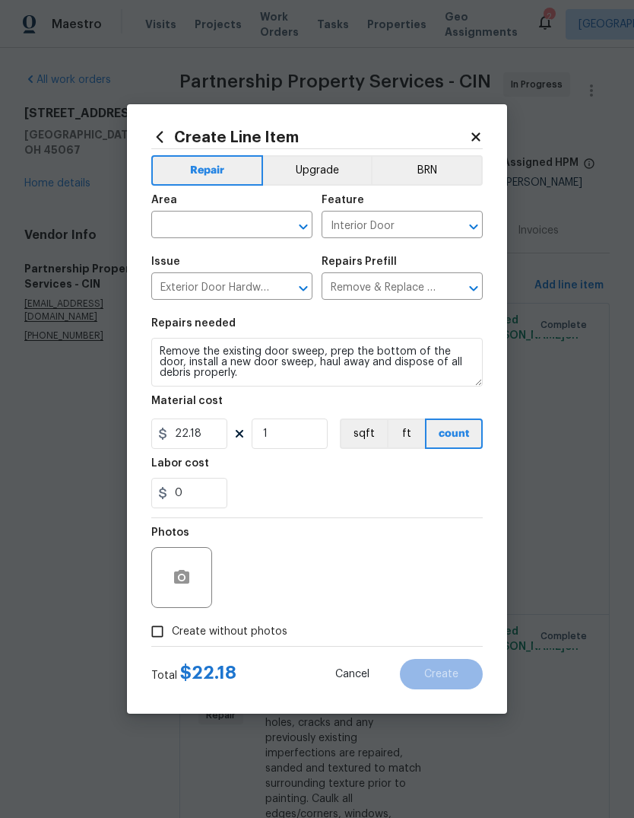
click at [214, 219] on input "text" at bounding box center [210, 226] width 119 height 24
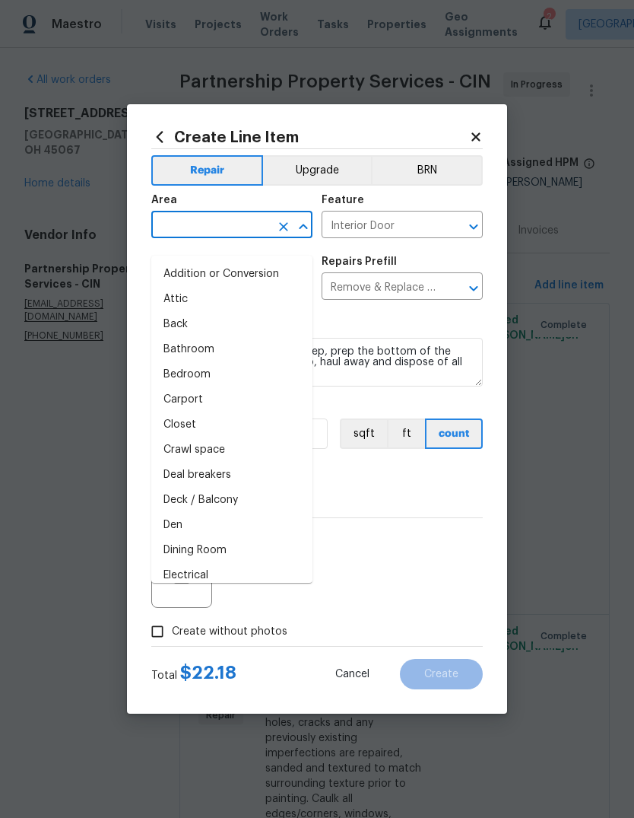
scroll to position [14, 0]
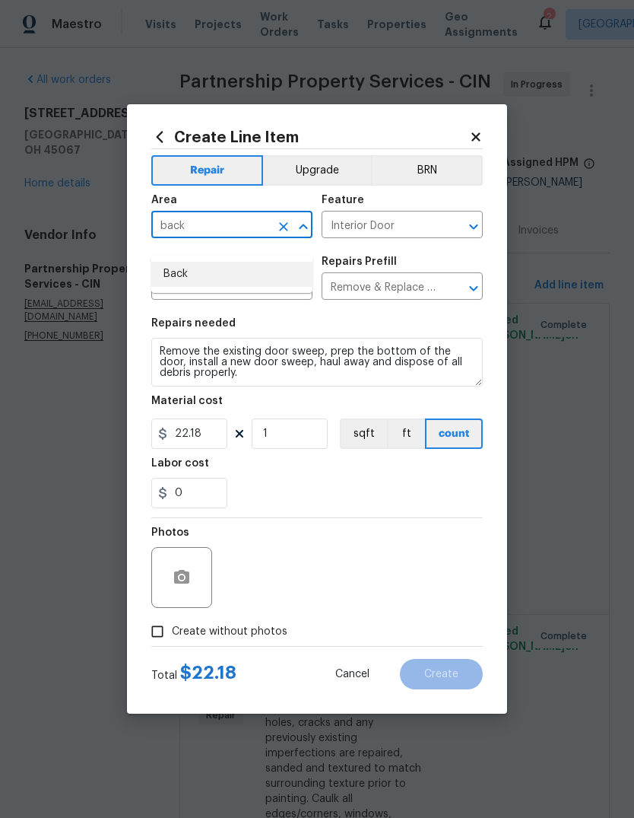
click at [237, 262] on li "Back" at bounding box center [231, 274] width 161 height 25
type input "Back"
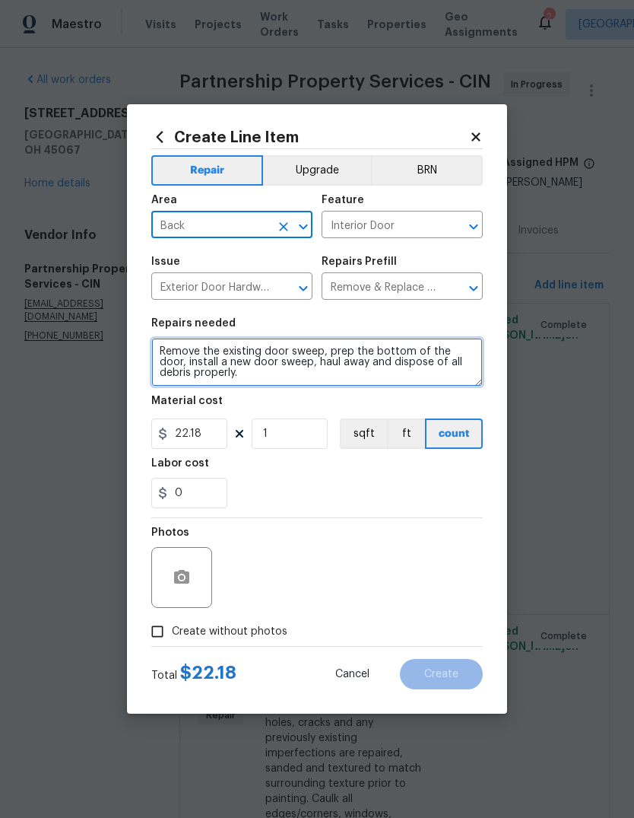
click at [383, 364] on textarea "Remove the existing door sweep, prep the bottom of the door, install a new door…" at bounding box center [317, 362] width 332 height 49
click at [395, 357] on textarea "Remove the existing door sweep, prep the bottom of the door, install a new door…" at bounding box center [317, 362] width 332 height 49
click at [433, 353] on textarea "Remove the existing door sweep, prep the bottom of the door, install a new door…" at bounding box center [317, 362] width 332 height 49
click at [432, 353] on textarea "Remove the existing door sweep, prep the bottom of the door, install a new door…" at bounding box center [317, 362] width 332 height 49
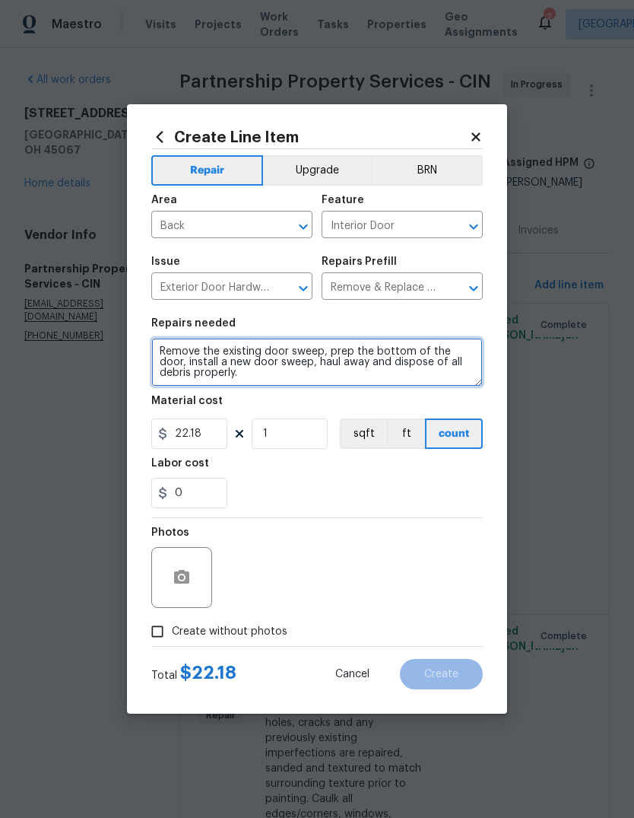
click at [419, 361] on textarea "Remove the existing door sweep, prep the bottom of the door, install a new door…" at bounding box center [317, 362] width 332 height 49
click at [418, 360] on textarea "Remove the existing door sweep, prep the bottom of the door, install a new door…" at bounding box center [317, 362] width 332 height 49
click at [422, 359] on textarea "Remove the existing door sweep, prep the bottom of the door, install a new door…" at bounding box center [317, 362] width 332 height 49
type textarea "Place weatherstripping and repair door properly."
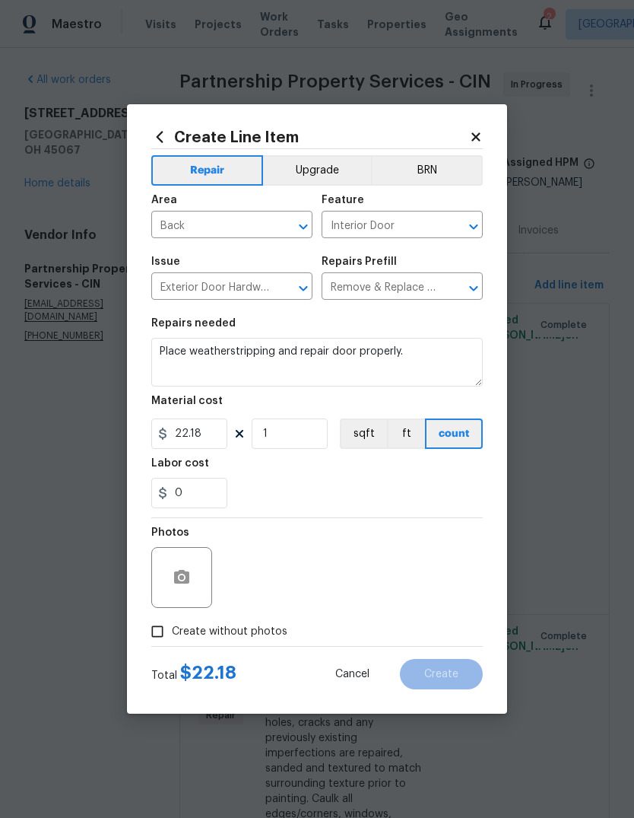
click at [473, 496] on div "0" at bounding box center [317, 493] width 332 height 30
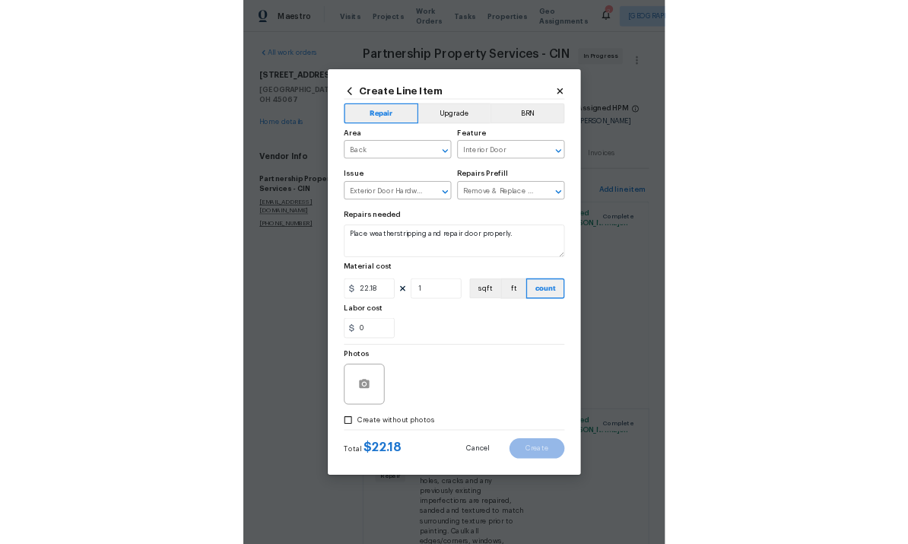
scroll to position [14, 0]
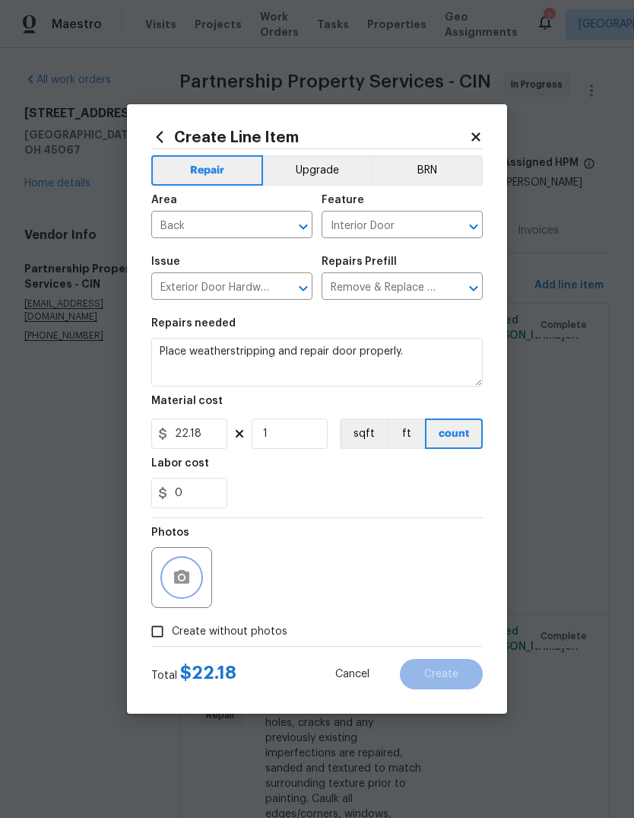
click at [174, 543] on icon "button" at bounding box center [181, 577] width 15 height 14
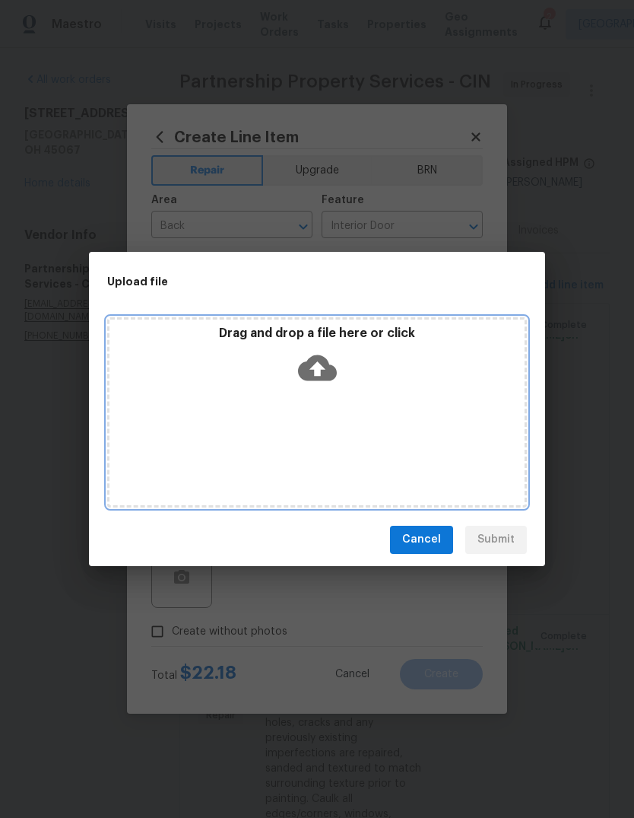
click at [249, 389] on div "Drag and drop a file here or click" at bounding box center [317, 358] width 415 height 65
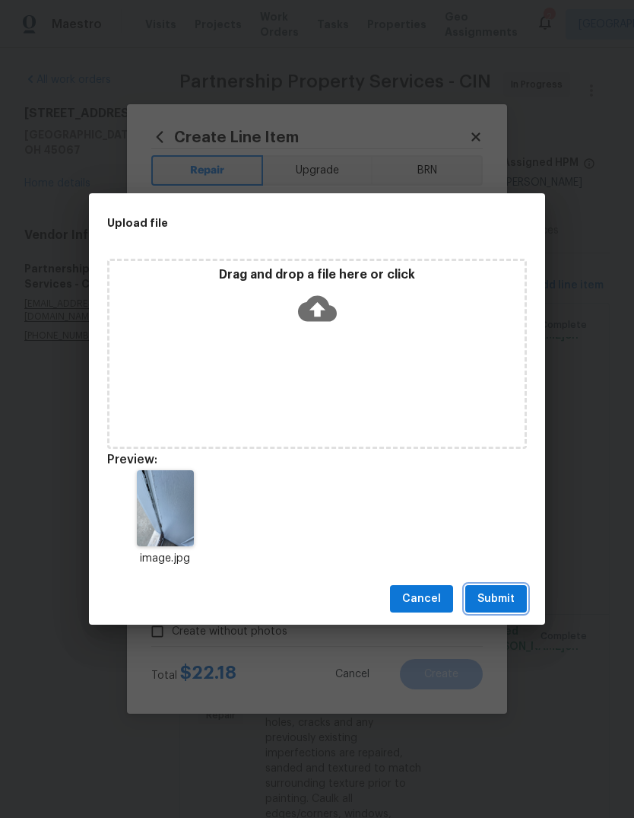
click at [507, 543] on button "Submit" at bounding box center [496, 599] width 62 height 28
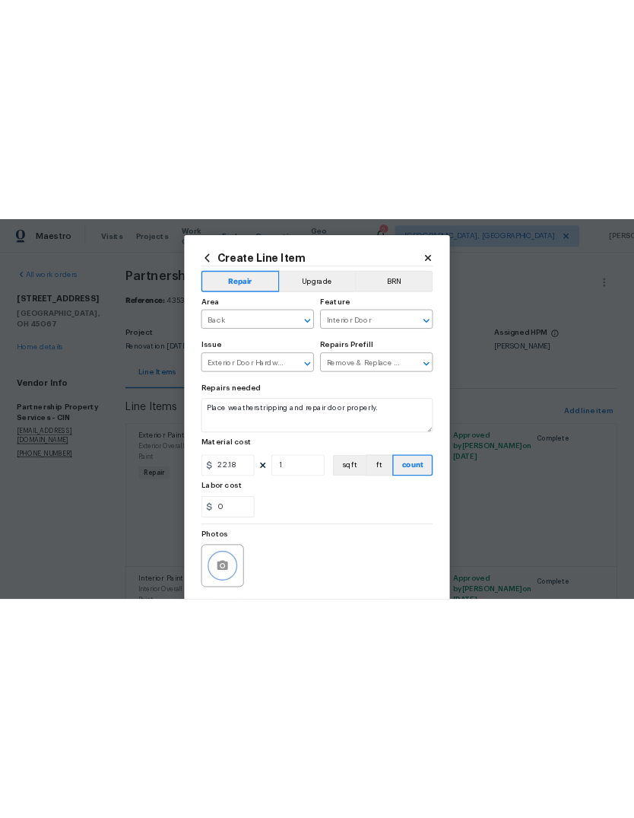
scroll to position [0, 0]
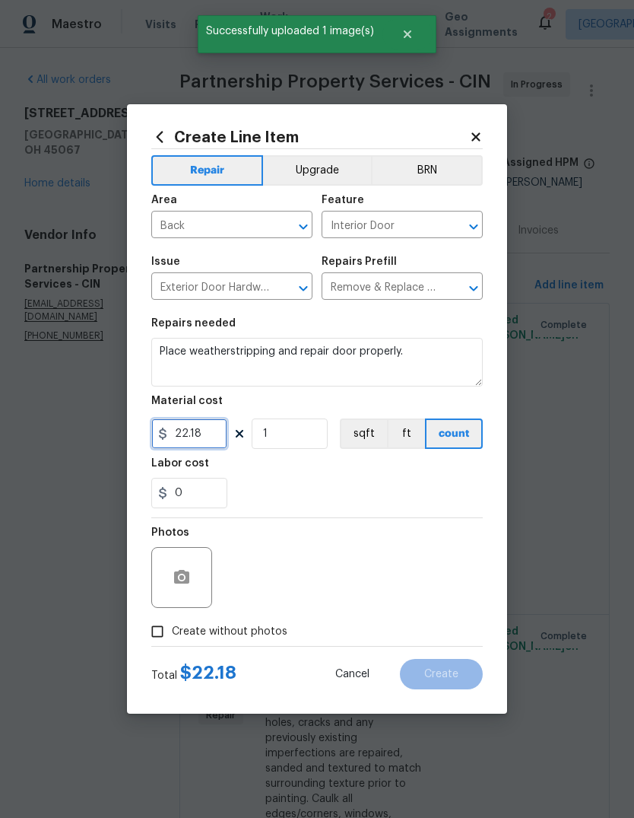
click at [213, 427] on input "22.18" at bounding box center [189, 433] width 76 height 30
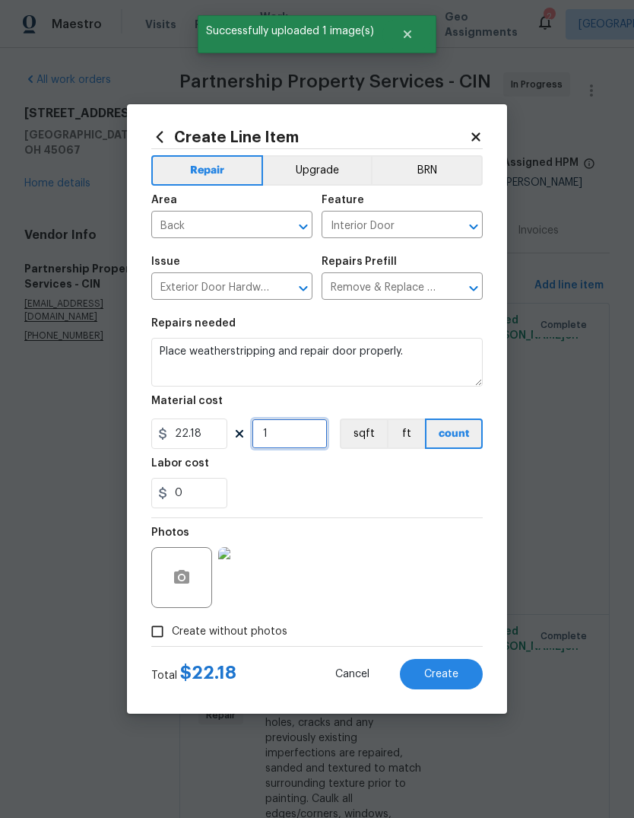
click at [311, 441] on input "1" at bounding box center [290, 433] width 76 height 30
type input "3"
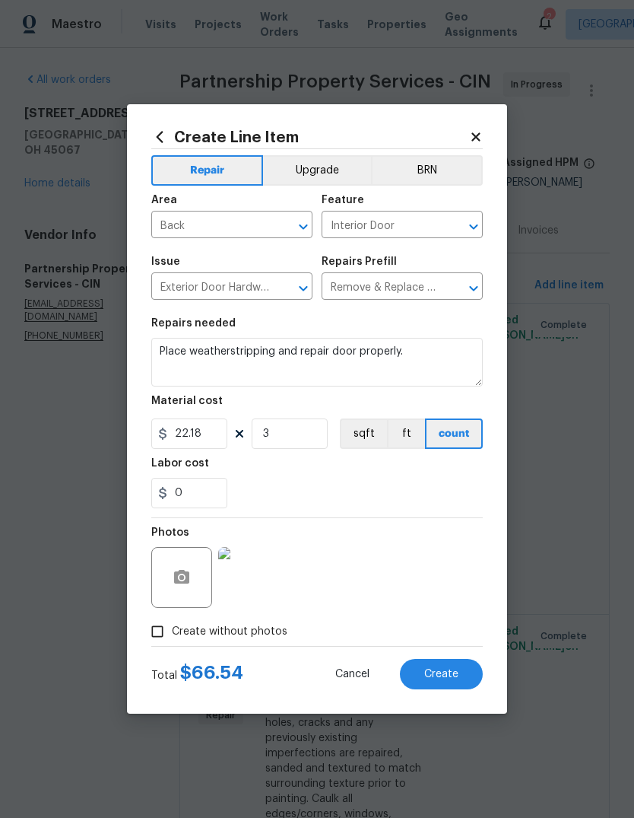
click at [408, 472] on div "Labor cost" at bounding box center [317, 468] width 332 height 20
click at [451, 543] on button "Create" at bounding box center [441, 674] width 83 height 30
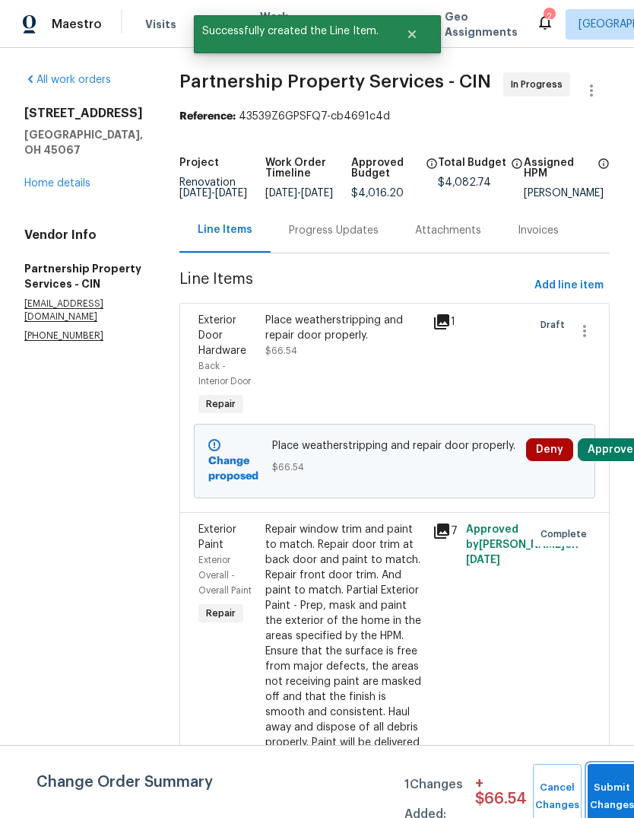
click at [604, 543] on button "Submit Changes" at bounding box center [612, 796] width 49 height 65
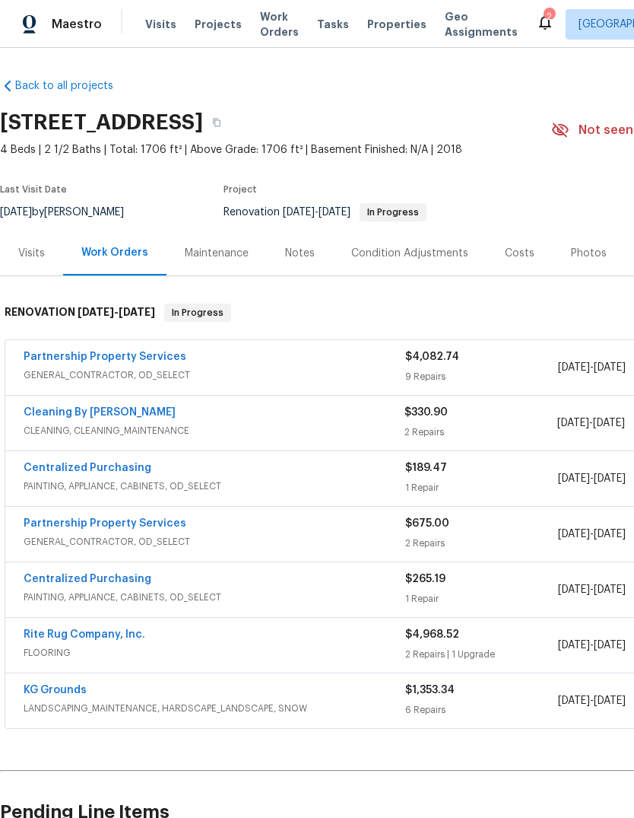
click at [52, 425] on span "CLEANING, CLEANING_MAINTENANCE" at bounding box center [214, 430] width 381 height 15
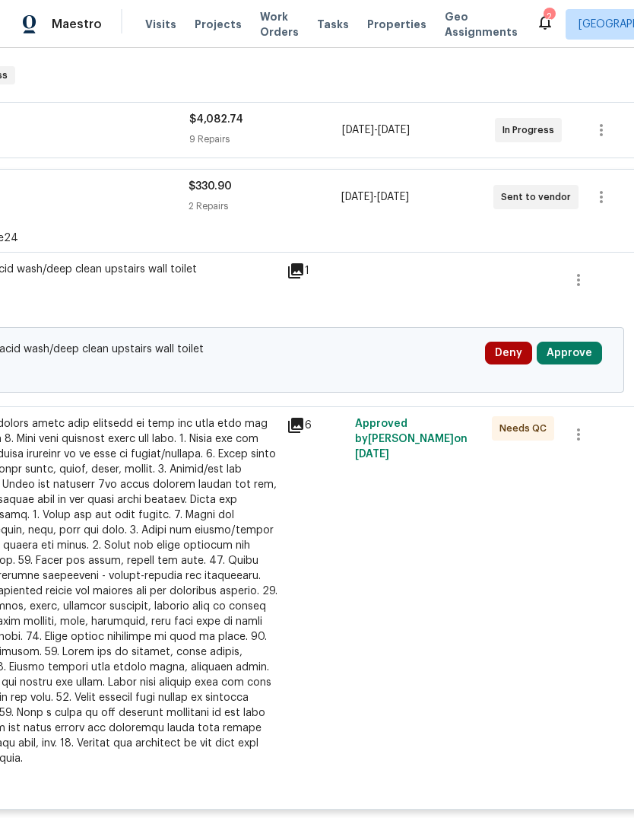
scroll to position [234, 221]
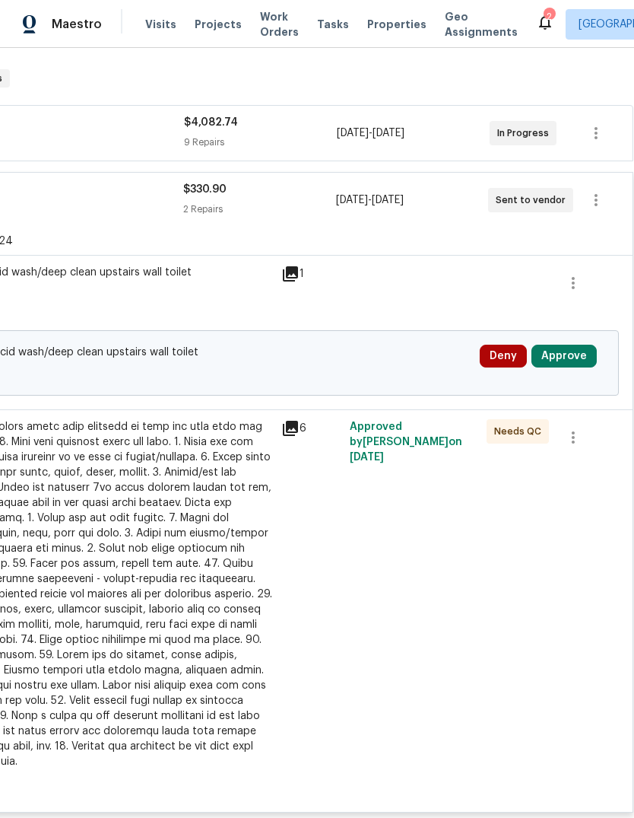
click at [561, 354] on button "Approve" at bounding box center [564, 356] width 65 height 23
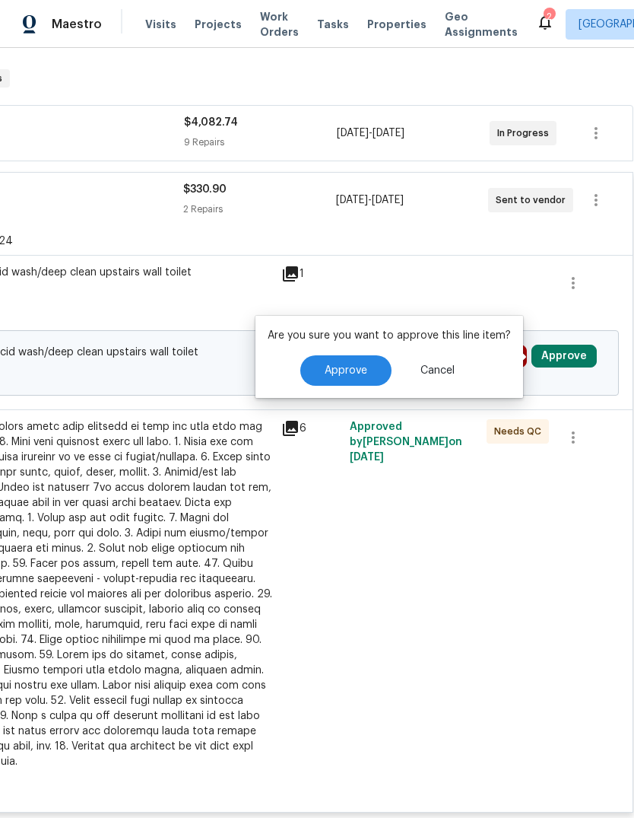
click at [336, 369] on span "Approve" at bounding box center [346, 370] width 43 height 11
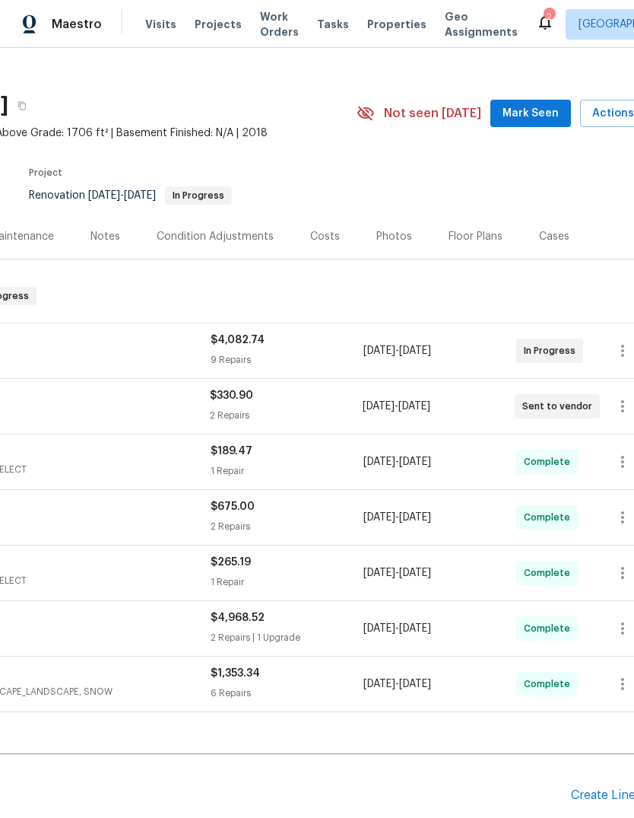
scroll to position [14, 211]
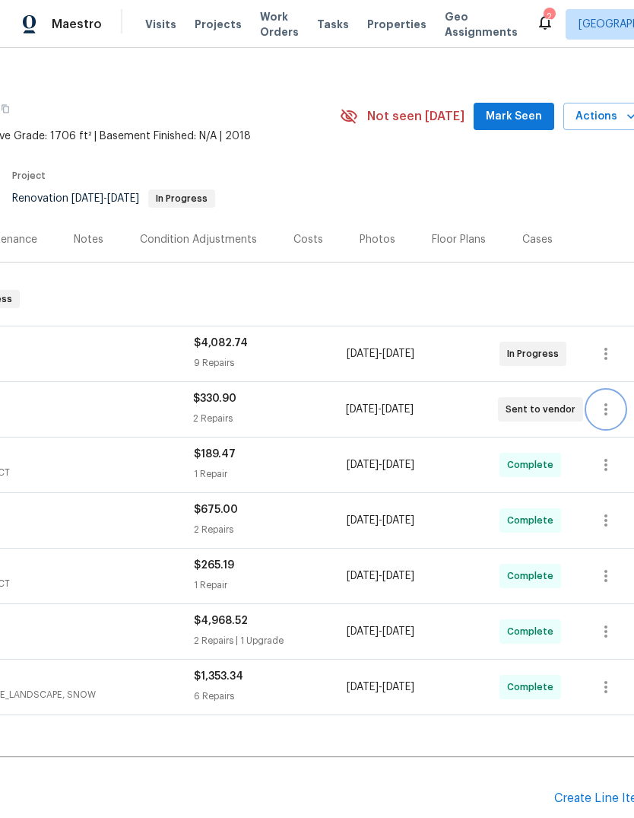
click at [608, 410] on icon "button" at bounding box center [606, 409] width 18 height 18
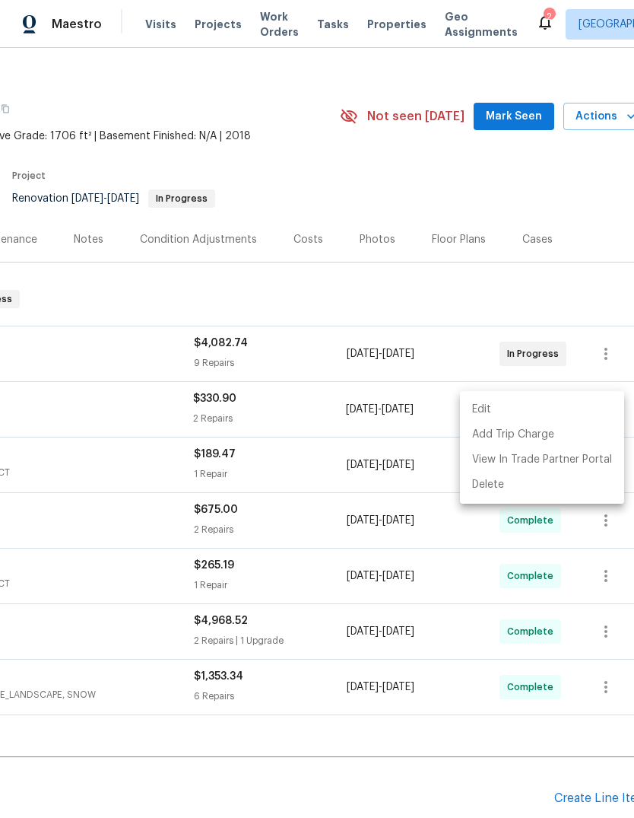
click at [69, 403] on div at bounding box center [317, 409] width 634 height 818
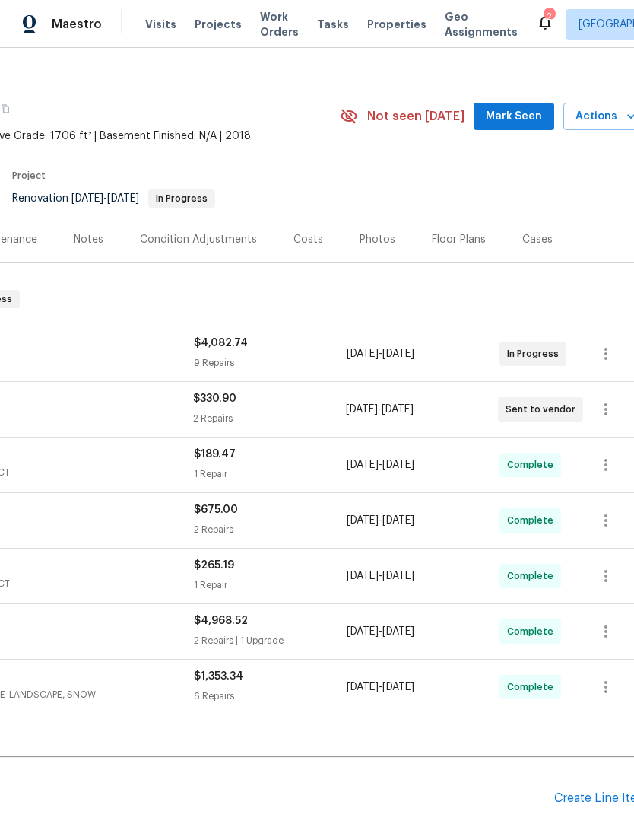
click at [90, 427] on div "Cleaning By Carrie CLEANING, CLEANING_MAINTENANCE" at bounding box center [2, 409] width 381 height 37
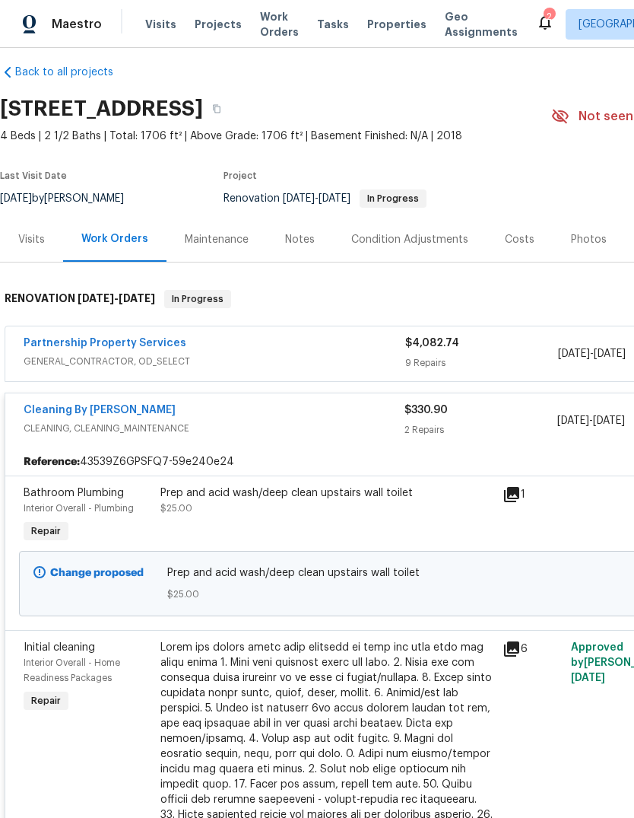
scroll to position [14, 0]
click at [75, 427] on span "CLEANING, CLEANING_MAINTENANCE" at bounding box center [214, 428] width 381 height 15
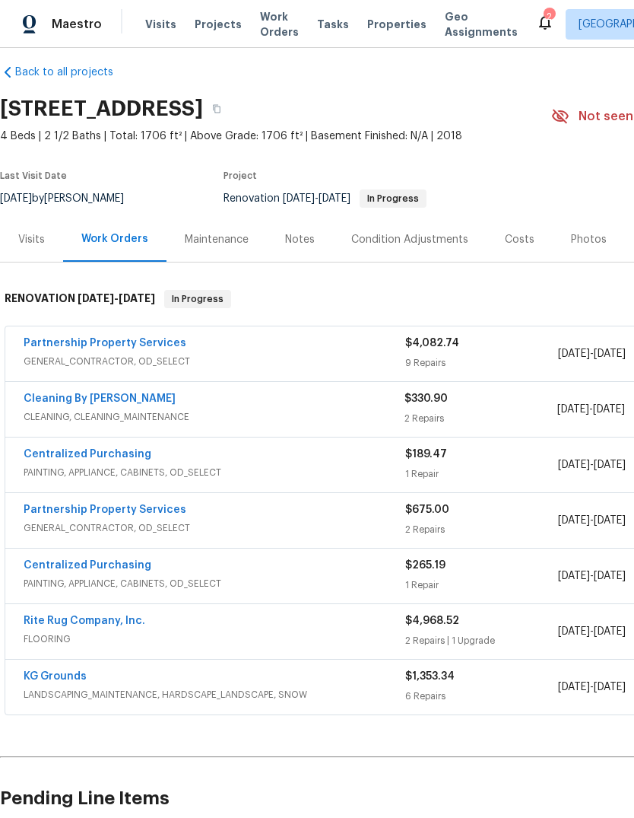
click at [71, 402] on link "Cleaning By [PERSON_NAME]" at bounding box center [100, 398] width 152 height 11
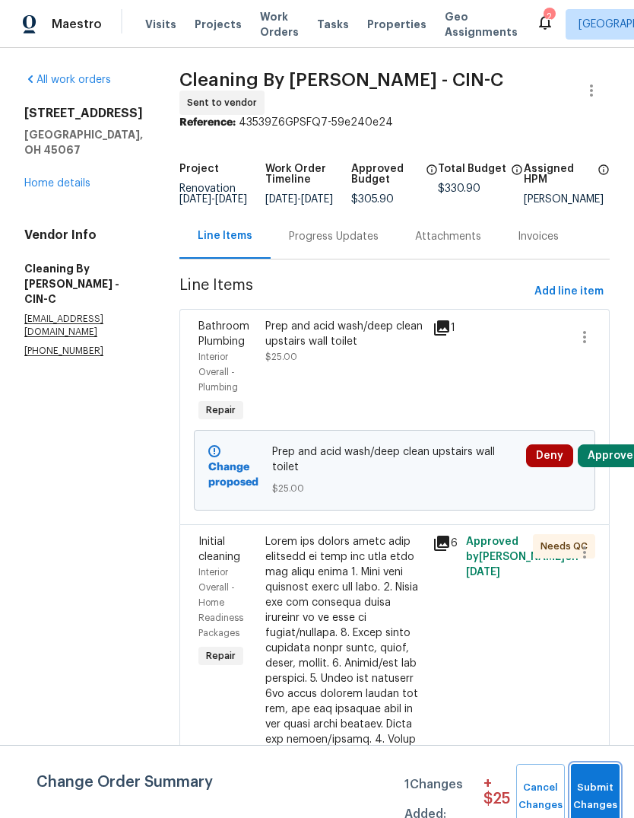
click at [602, 792] on span "Submit Changes" at bounding box center [595, 796] width 33 height 35
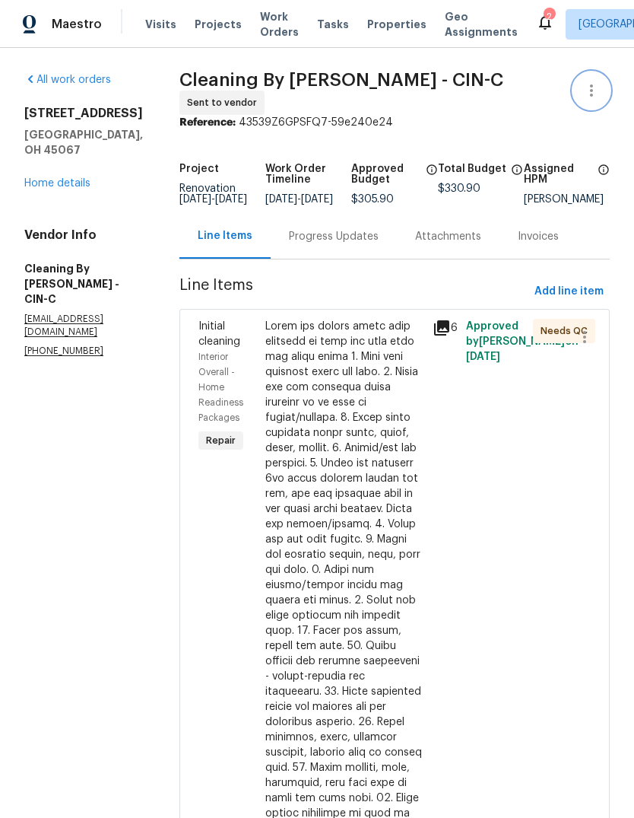
click at [596, 98] on icon "button" at bounding box center [592, 90] width 18 height 18
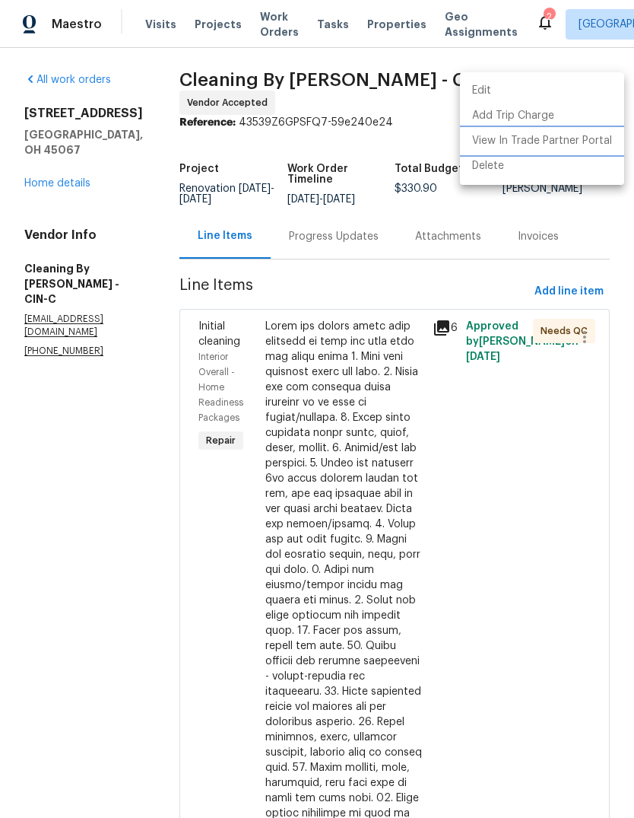
click at [594, 151] on li "View In Trade Partner Portal" at bounding box center [542, 141] width 164 height 25
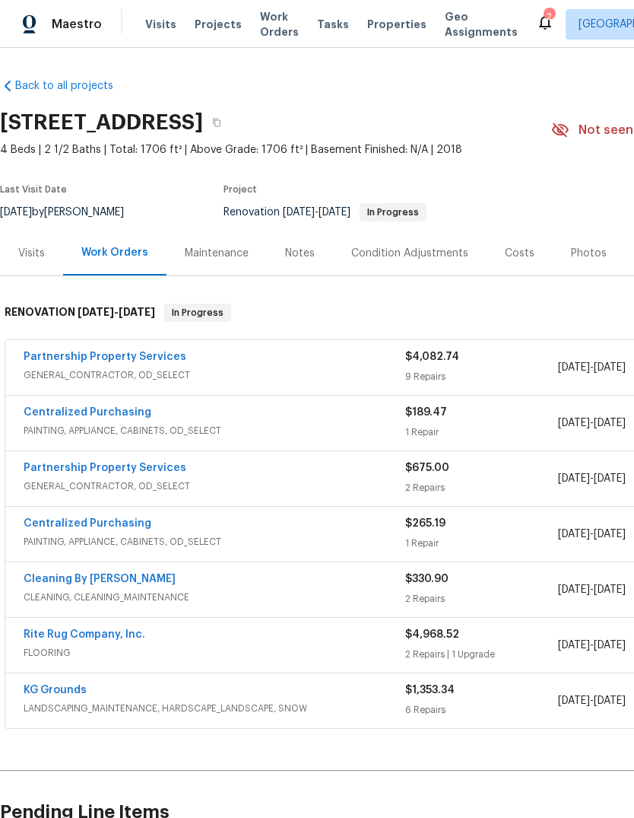
click at [99, 360] on link "Partnership Property Services" at bounding box center [105, 356] width 163 height 11
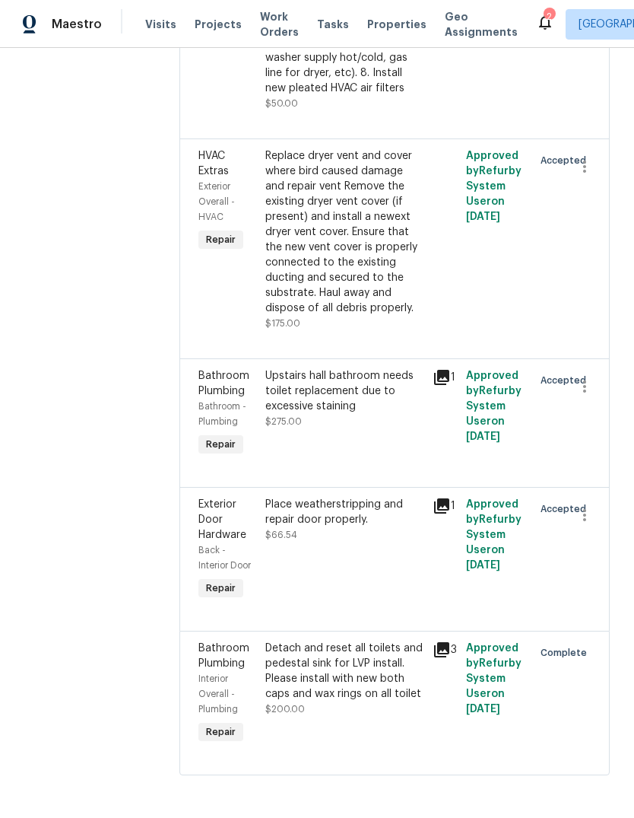
scroll to position [1867, 0]
click at [411, 316] on div "Replace dryer vent and cover where bird caused damage and repair vent Remove th…" at bounding box center [344, 231] width 158 height 167
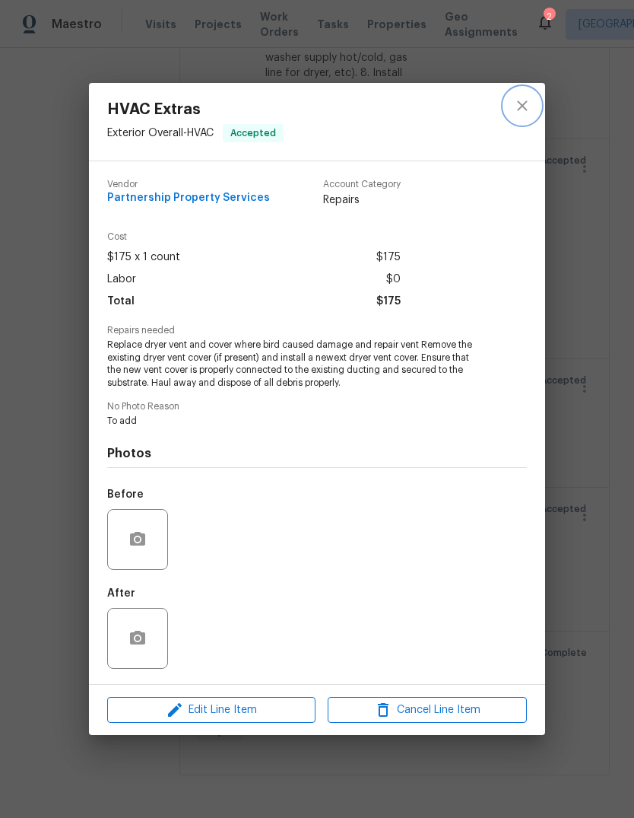
click at [516, 94] on button "close" at bounding box center [522, 105] width 37 height 37
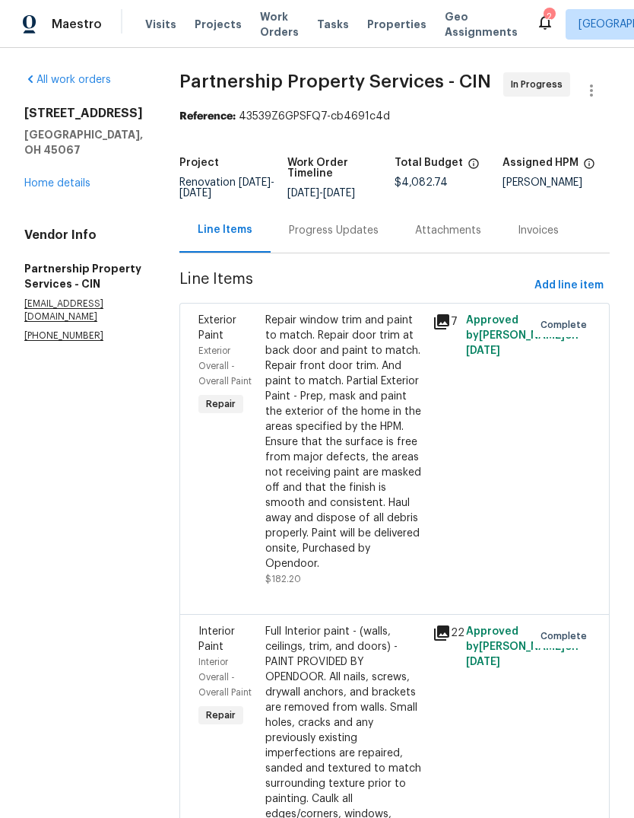
scroll to position [0, 0]
click at [589, 90] on icon "button" at bounding box center [592, 90] width 18 height 18
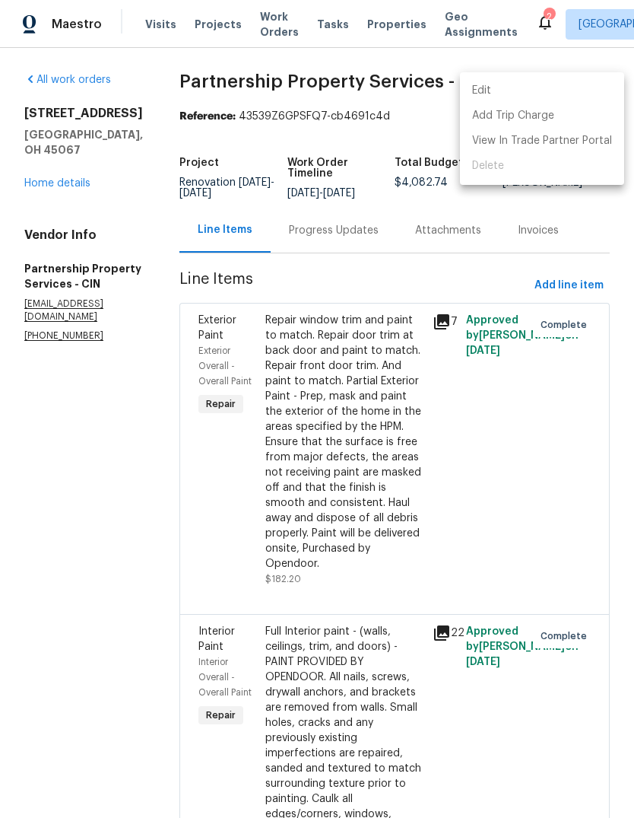
click at [518, 78] on li "Edit" at bounding box center [542, 90] width 164 height 25
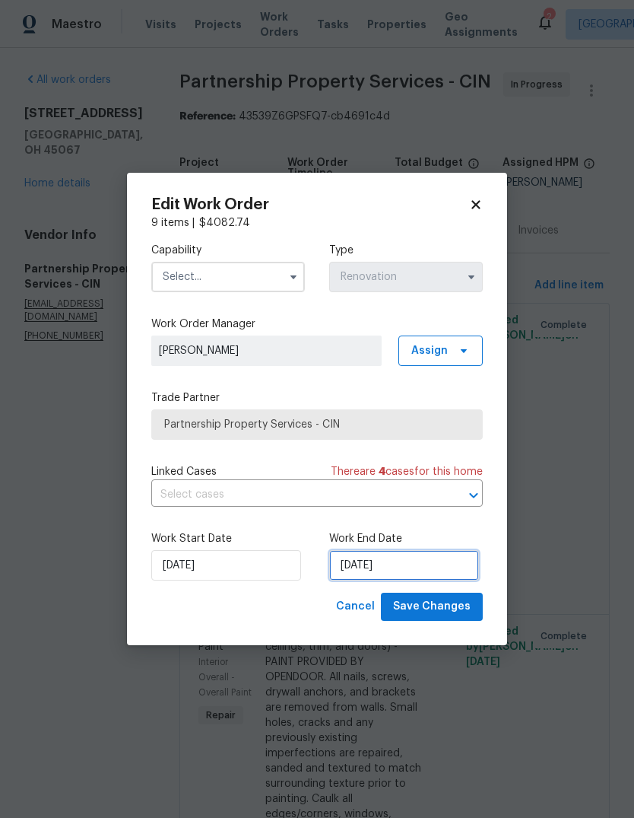
click at [411, 555] on input "[DATE]" at bounding box center [404, 565] width 150 height 30
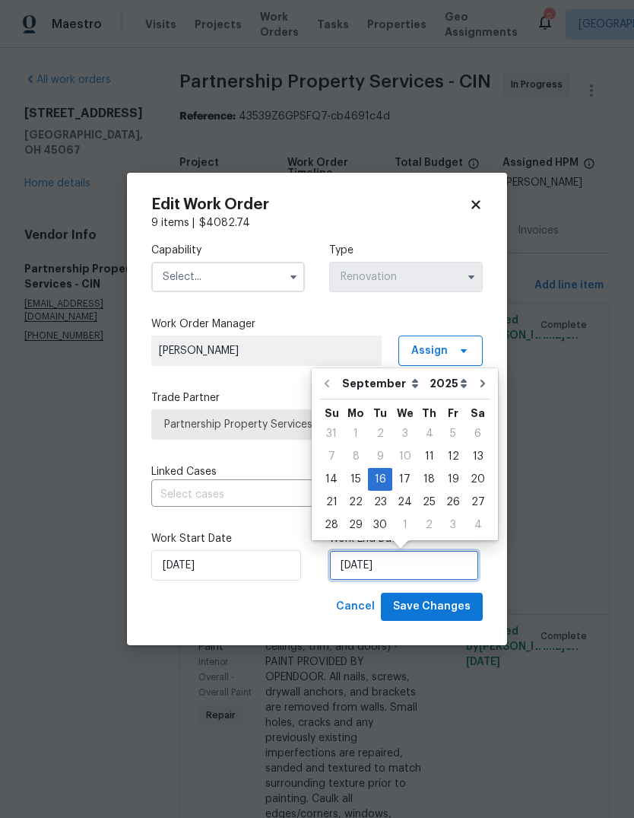
scroll to position [11, 0]
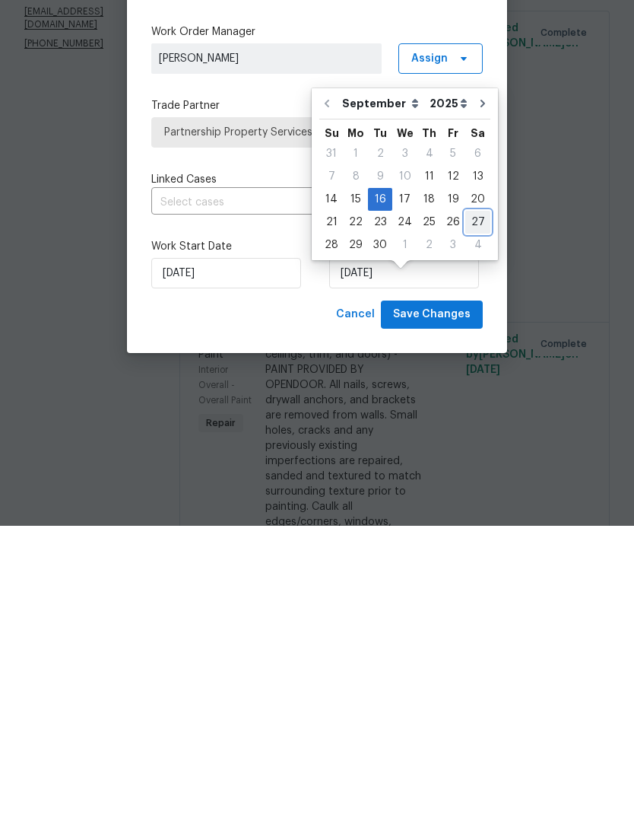
click at [478, 503] on div "27" at bounding box center [477, 513] width 25 height 21
type input "[DATE]"
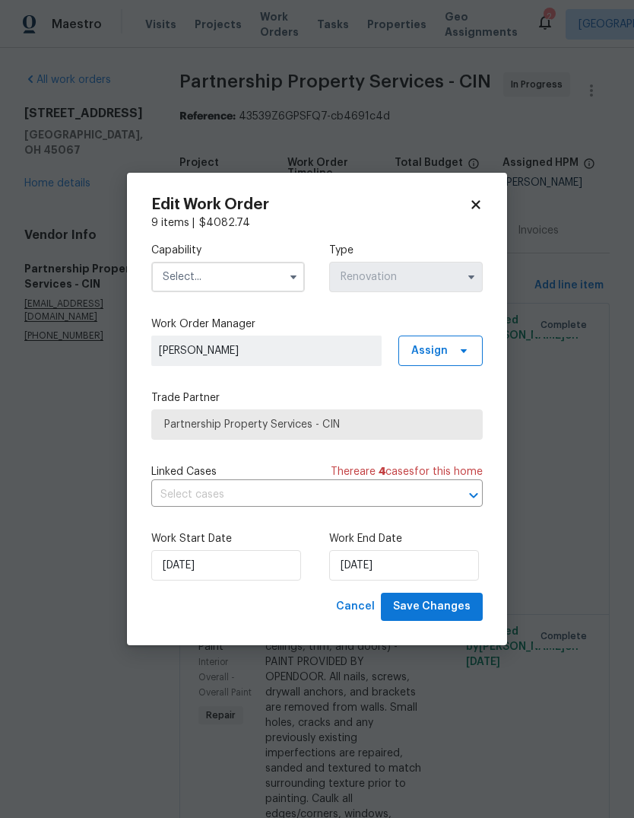
click at [281, 269] on input "text" at bounding box center [228, 277] width 154 height 30
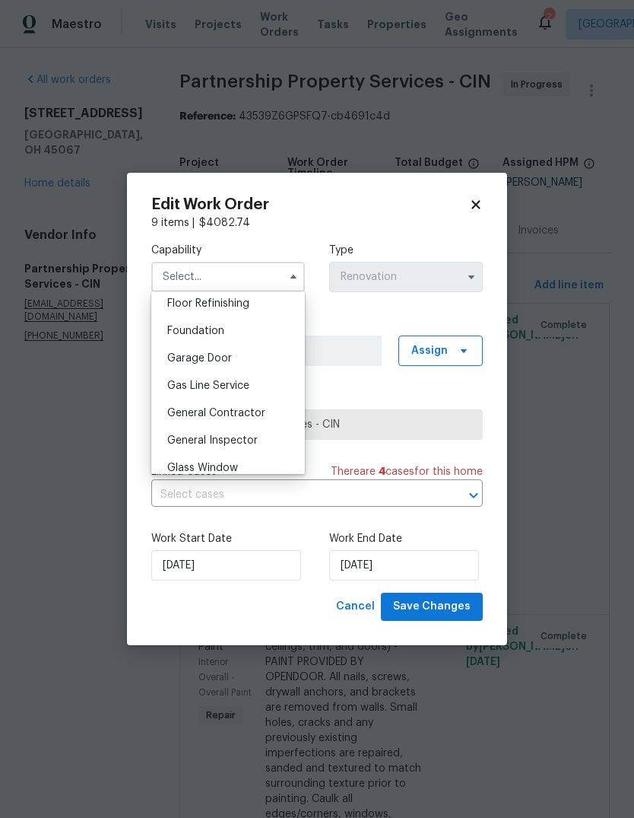
scroll to position [622, 0]
click at [268, 416] on div "General Contractor" at bounding box center [228, 413] width 146 height 27
type input "General Contractor"
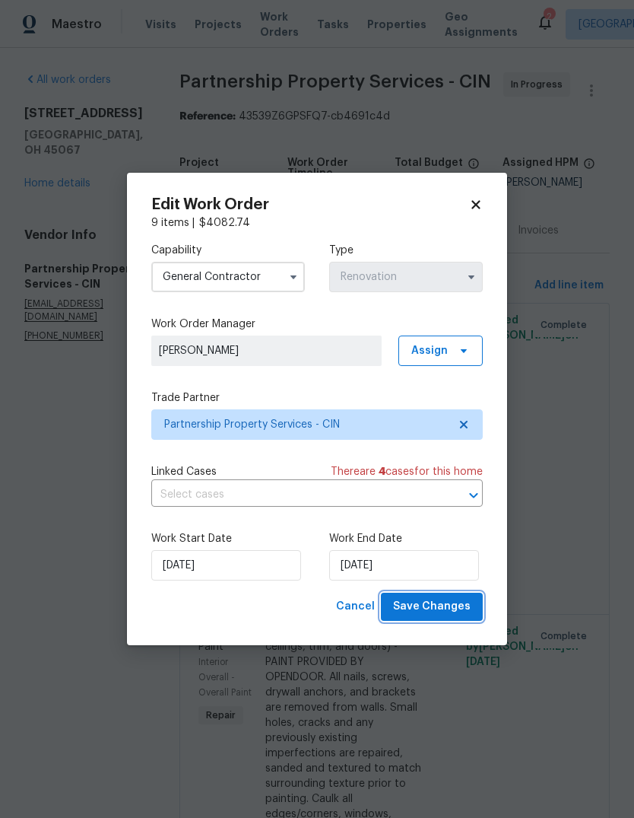
click at [452, 611] on span "Save Changes" at bounding box center [432, 606] width 78 height 19
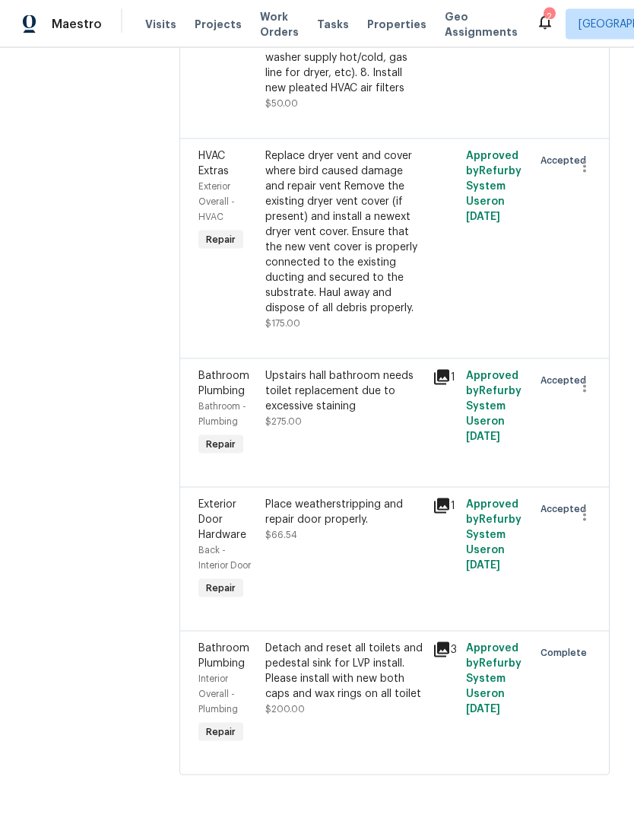
scroll to position [21, 0]
click at [424, 527] on div "Place weatherstripping and repair door properly." at bounding box center [344, 512] width 158 height 30
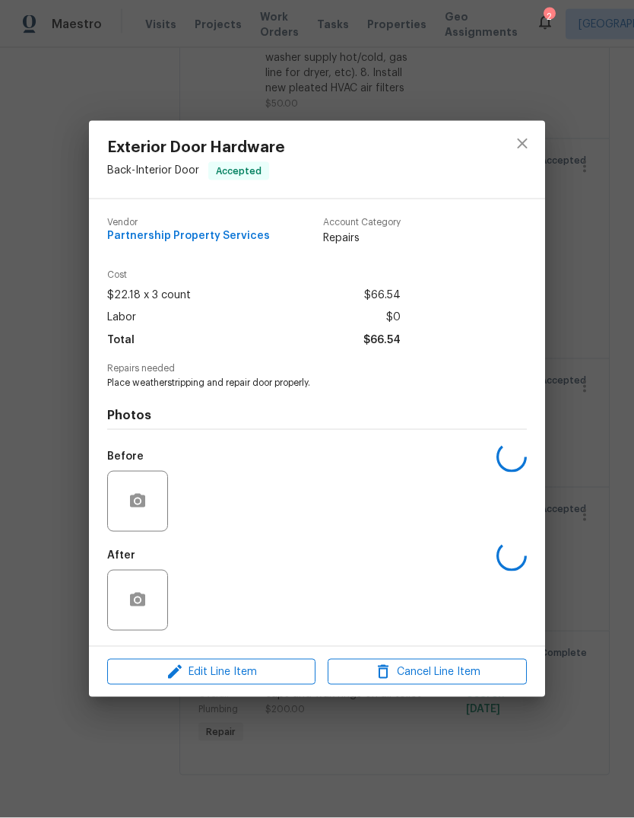
scroll to position [22, 0]
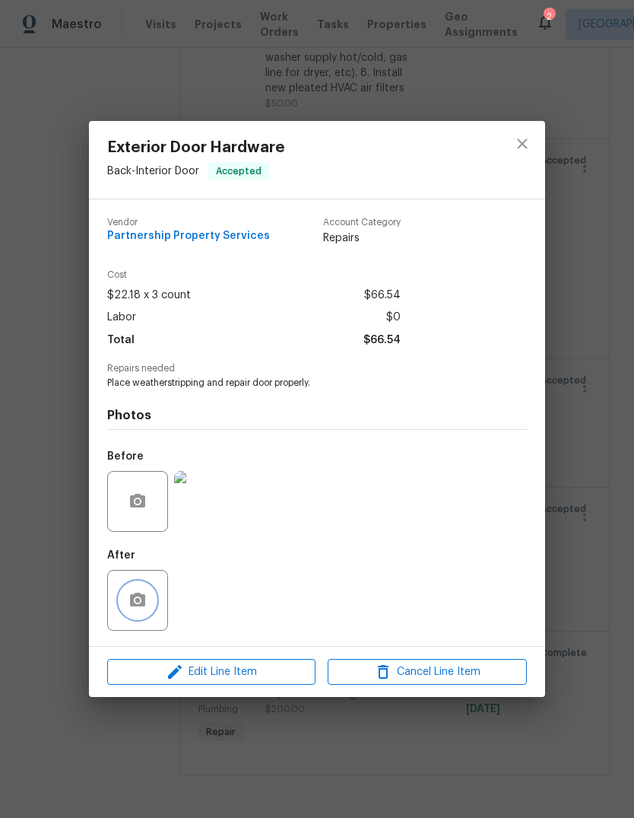
click at [155, 602] on button "button" at bounding box center [137, 600] width 37 height 37
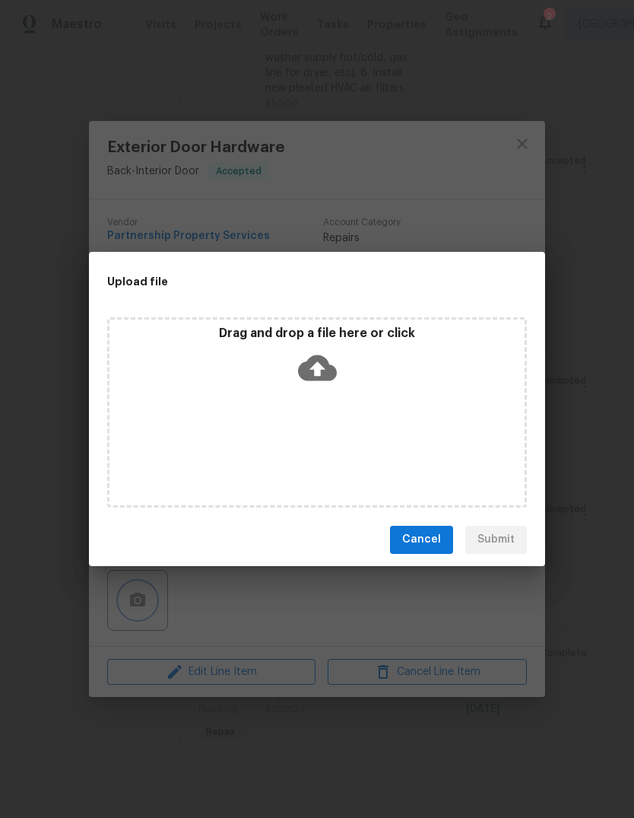
click at [470, 179] on div "Upload file Drag and drop a file here or click Cancel Submit" at bounding box center [317, 409] width 634 height 818
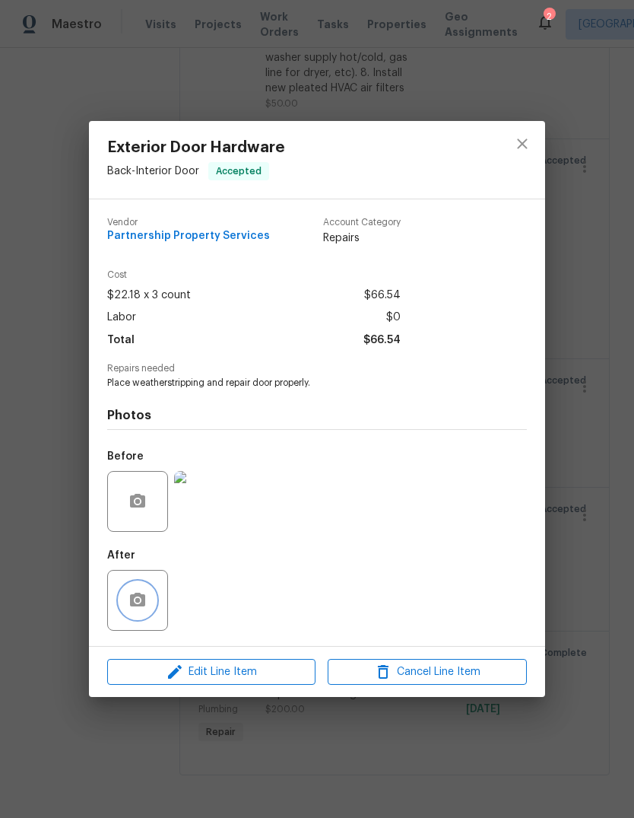
scroll to position [0, 0]
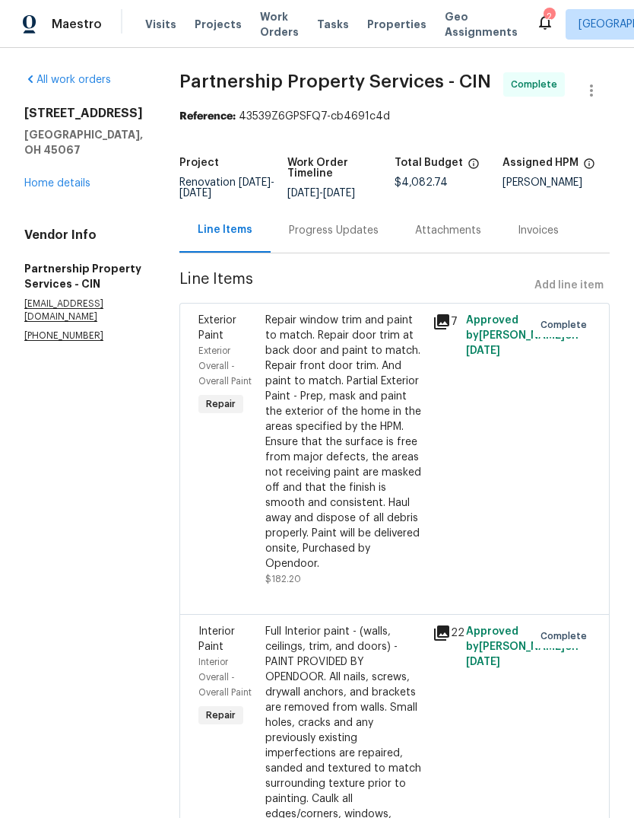
click at [541, 523] on div "Complete" at bounding box center [545, 449] width 33 height 283
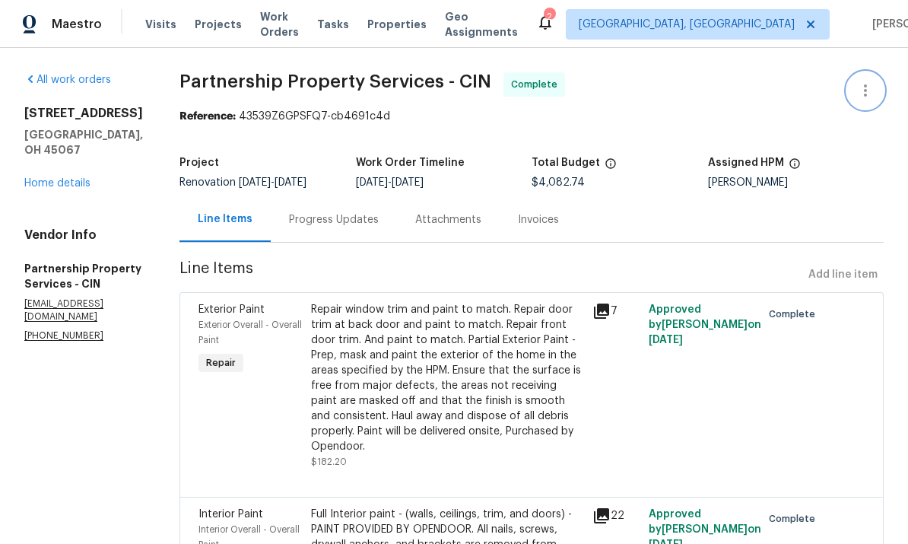
click at [634, 94] on icon "button" at bounding box center [865, 90] width 18 height 18
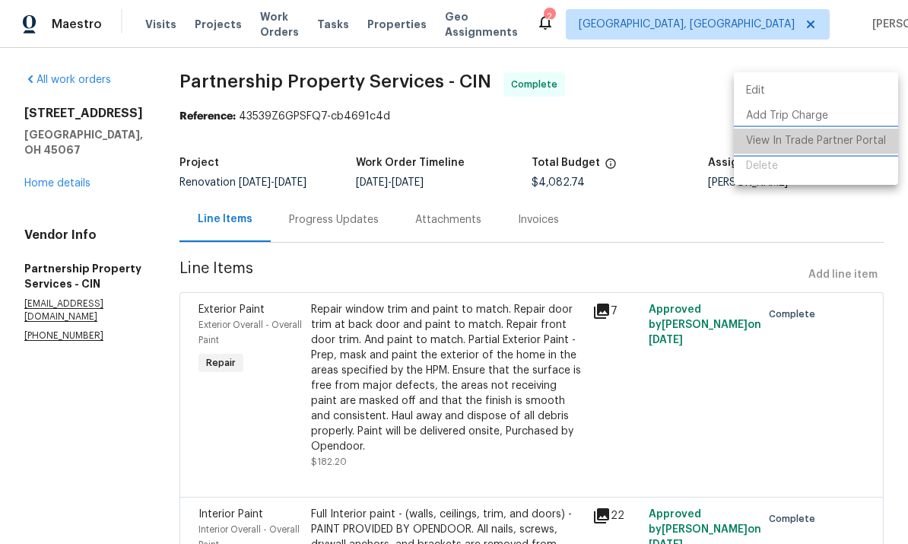
click at [634, 133] on li "View In Trade Partner Portal" at bounding box center [816, 141] width 164 height 25
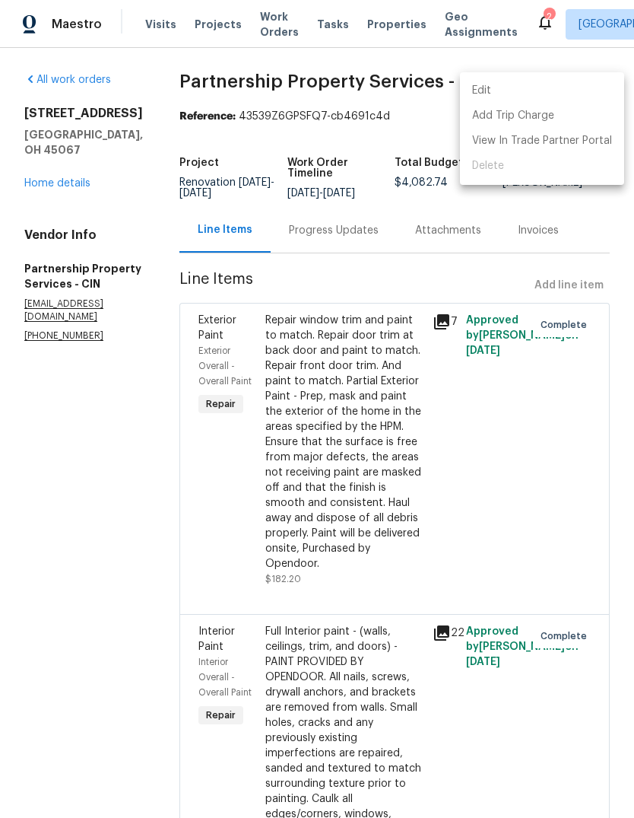
click at [70, 160] on div at bounding box center [317, 409] width 634 height 818
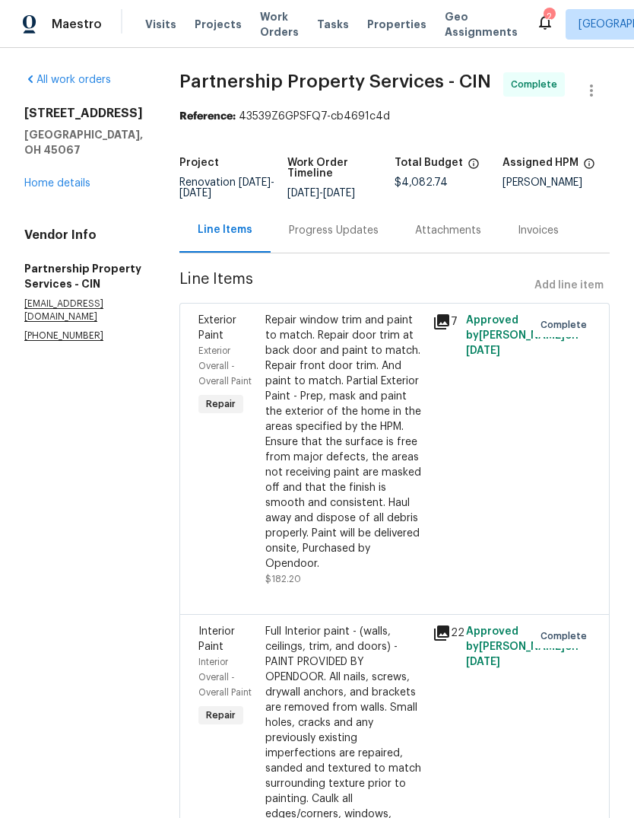
click at [71, 178] on link "Home details" at bounding box center [57, 183] width 66 height 11
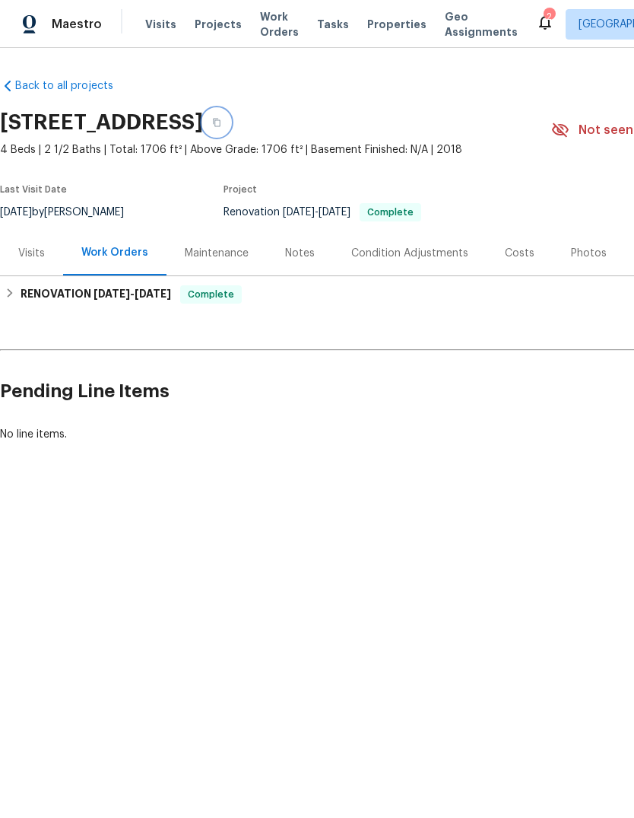
click at [230, 122] on button "button" at bounding box center [216, 122] width 27 height 27
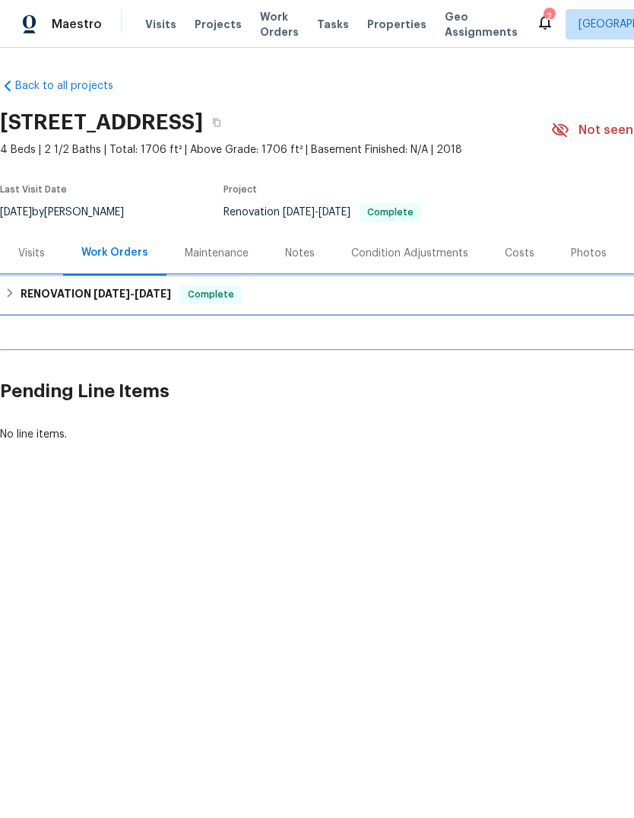
click at [123, 294] on span "[DATE]" at bounding box center [112, 293] width 37 height 11
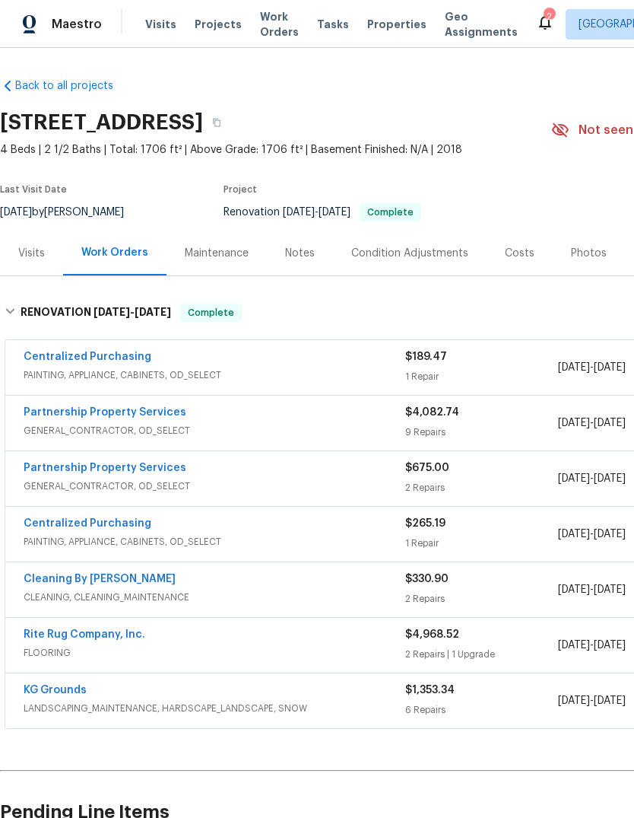
click at [33, 417] on link "Partnership Property Services" at bounding box center [105, 412] width 163 height 11
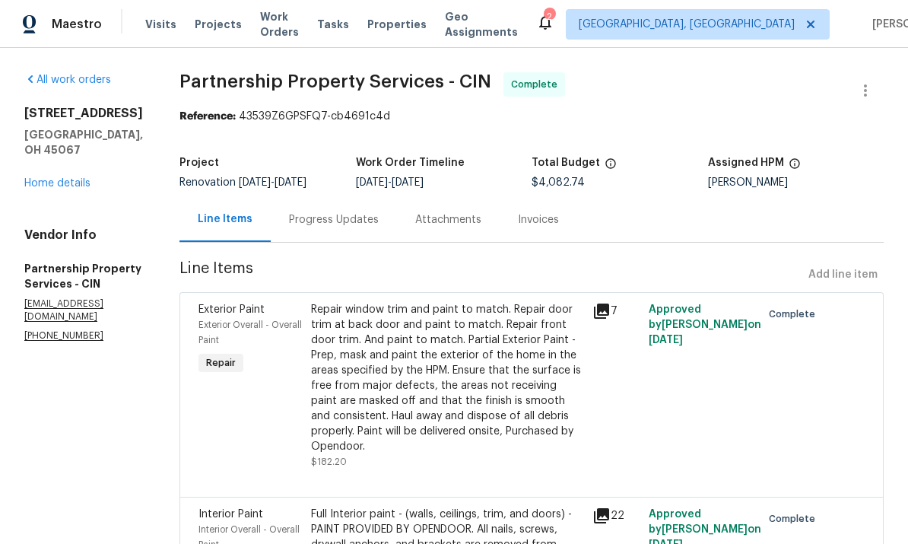
click at [39, 178] on link "Home details" at bounding box center [57, 183] width 66 height 11
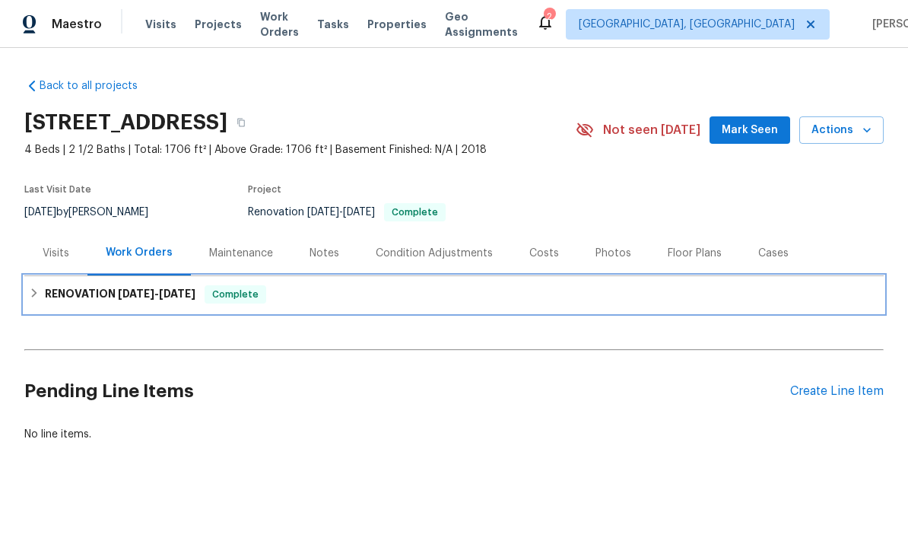
click at [138, 293] on span "[DATE]" at bounding box center [136, 293] width 37 height 11
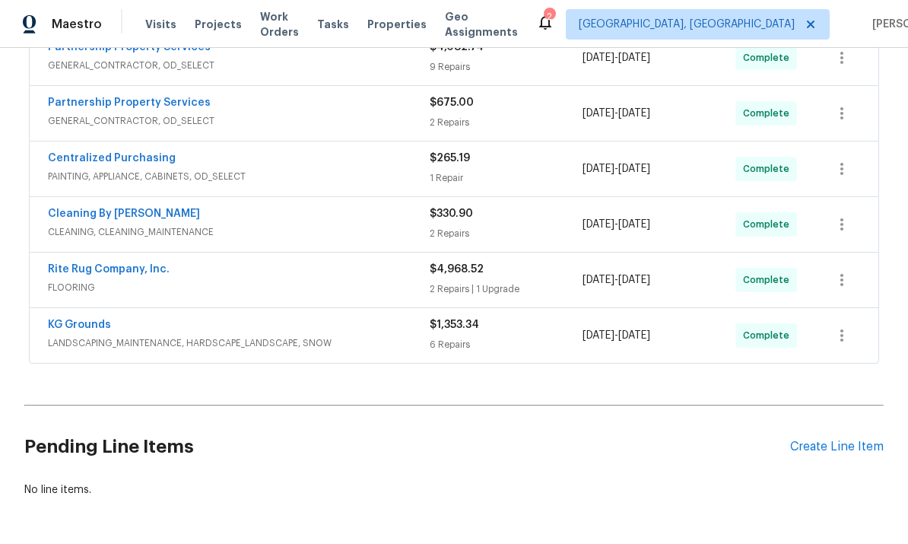
scroll to position [364, 0]
click at [240, 110] on div "Partnership Property Services" at bounding box center [239, 105] width 382 height 18
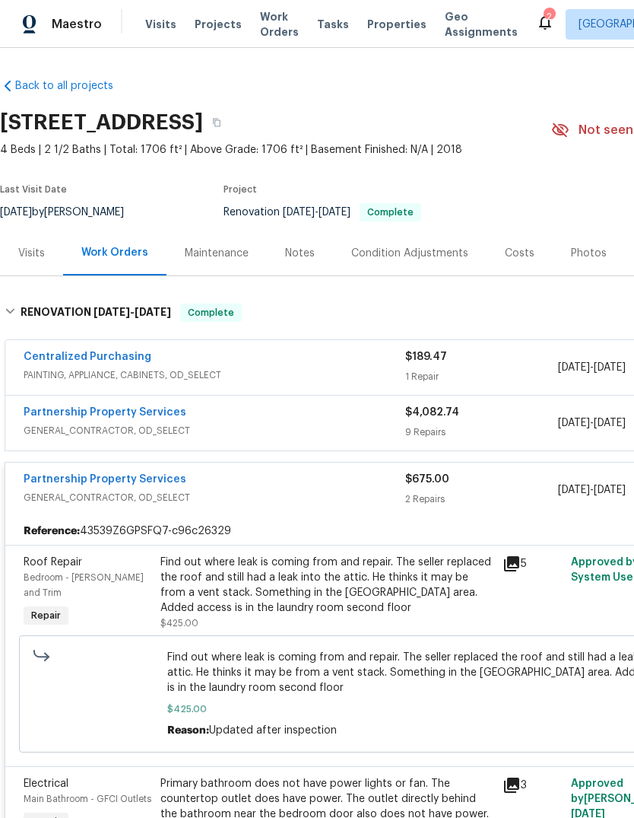
scroll to position [0, 0]
click at [301, 253] on div "Notes" at bounding box center [300, 253] width 30 height 15
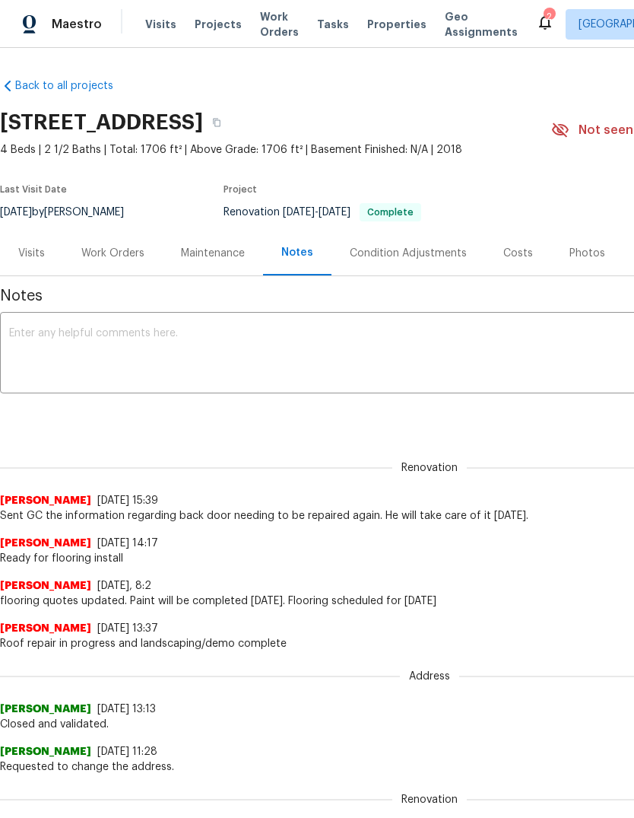
click at [322, 348] on textarea at bounding box center [429, 354] width 841 height 53
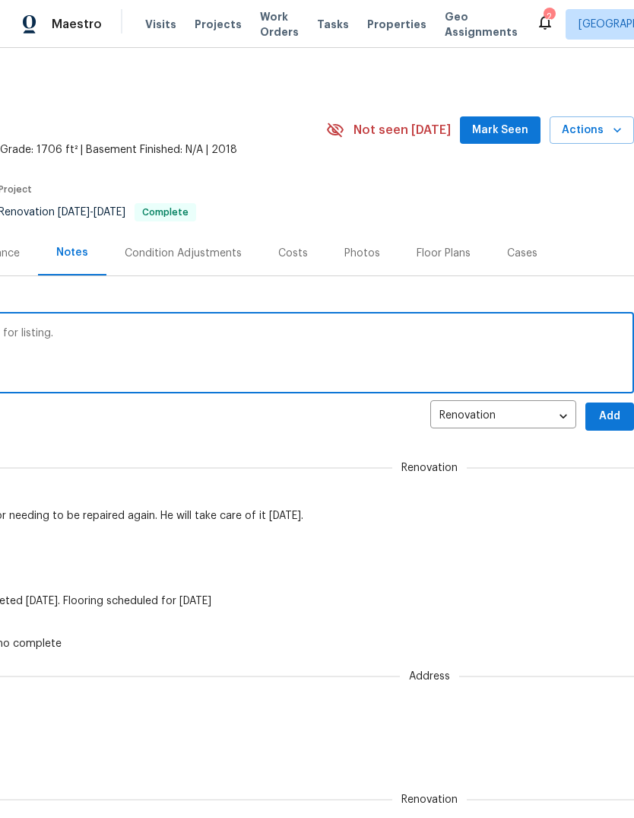
scroll to position [0, 225]
type textarea "Project complete. Photos uploaded. Ready for listing."
click at [606, 418] on span "Add" at bounding box center [610, 416] width 24 height 19
